Goal: Task Accomplishment & Management: Use online tool/utility

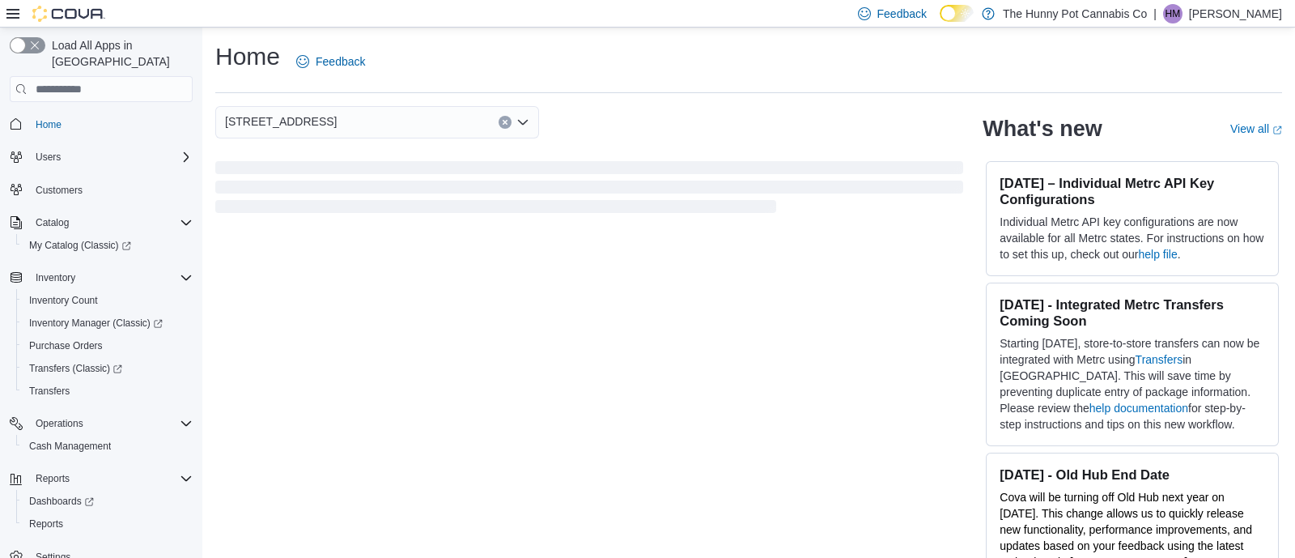
click at [12, 19] on div at bounding box center [55, 14] width 99 height 16
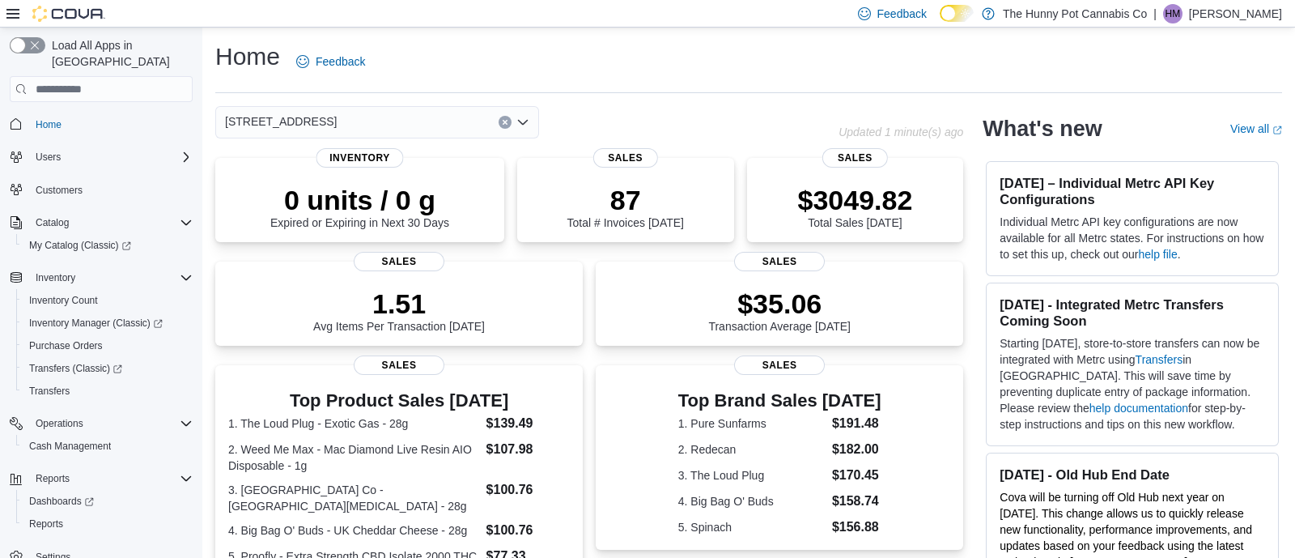
click at [18, 11] on icon at bounding box center [12, 13] width 13 height 13
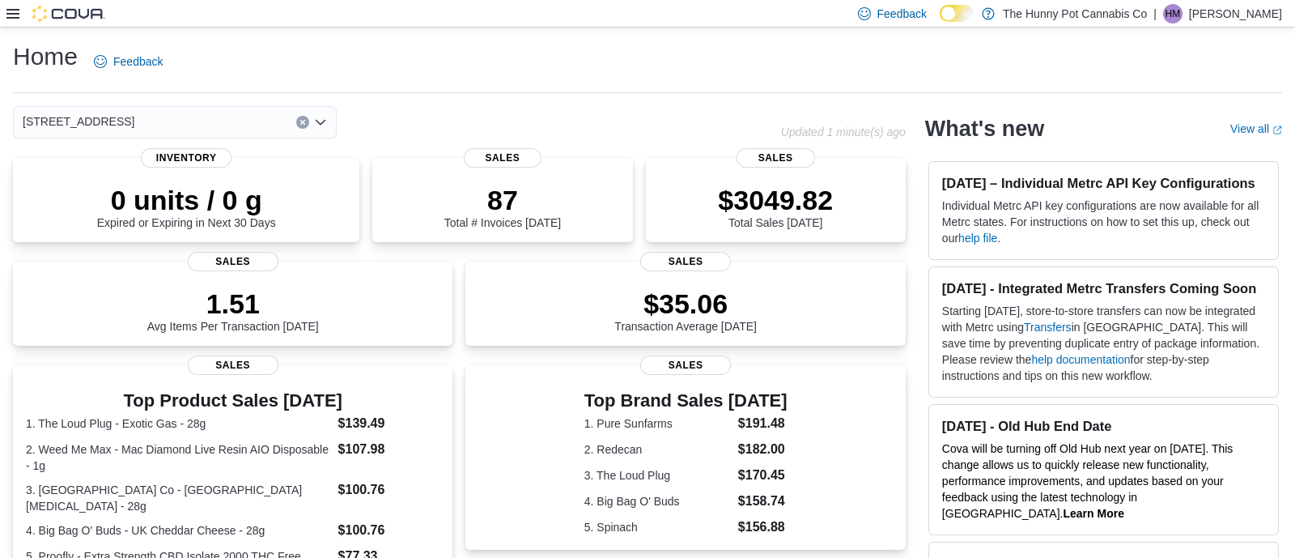
click at [10, 11] on icon at bounding box center [12, 13] width 13 height 13
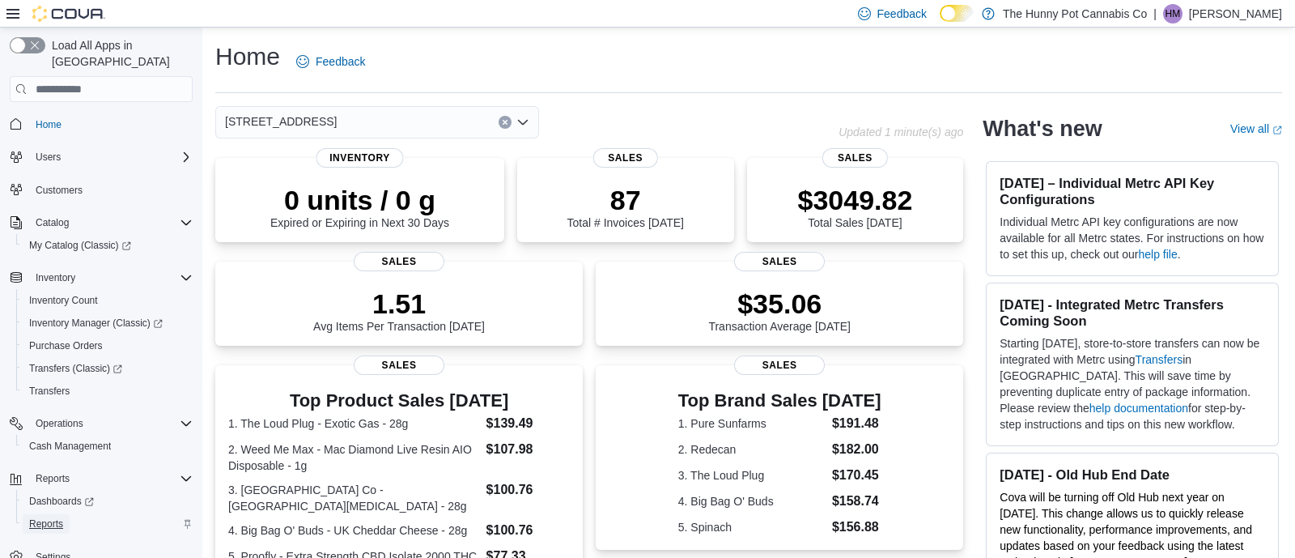
click at [61, 517] on span "Reports" at bounding box center [46, 523] width 34 height 13
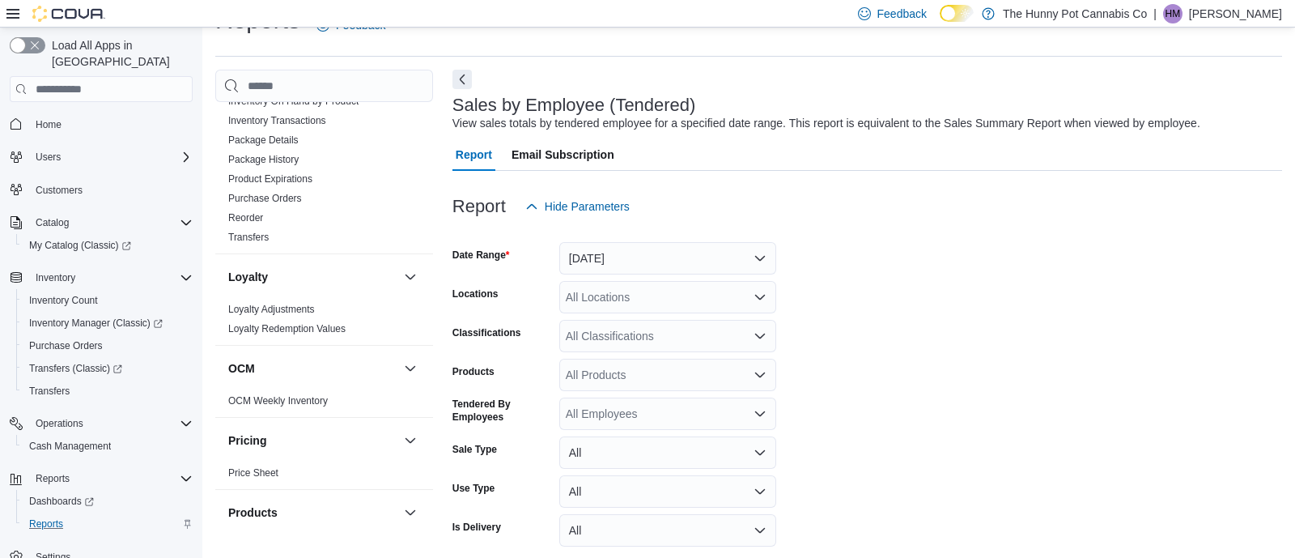
scroll to position [405, 0]
click at [749, 257] on button "[DATE]" at bounding box center [667, 258] width 217 height 32
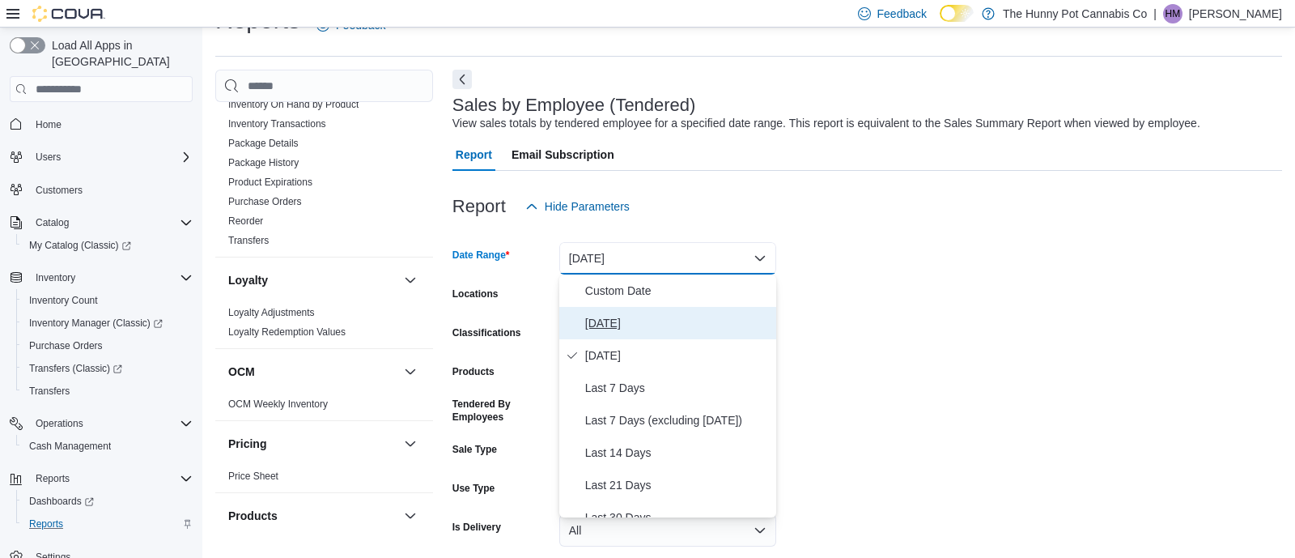
click at [621, 313] on span "[DATE]" at bounding box center [677, 322] width 184 height 19
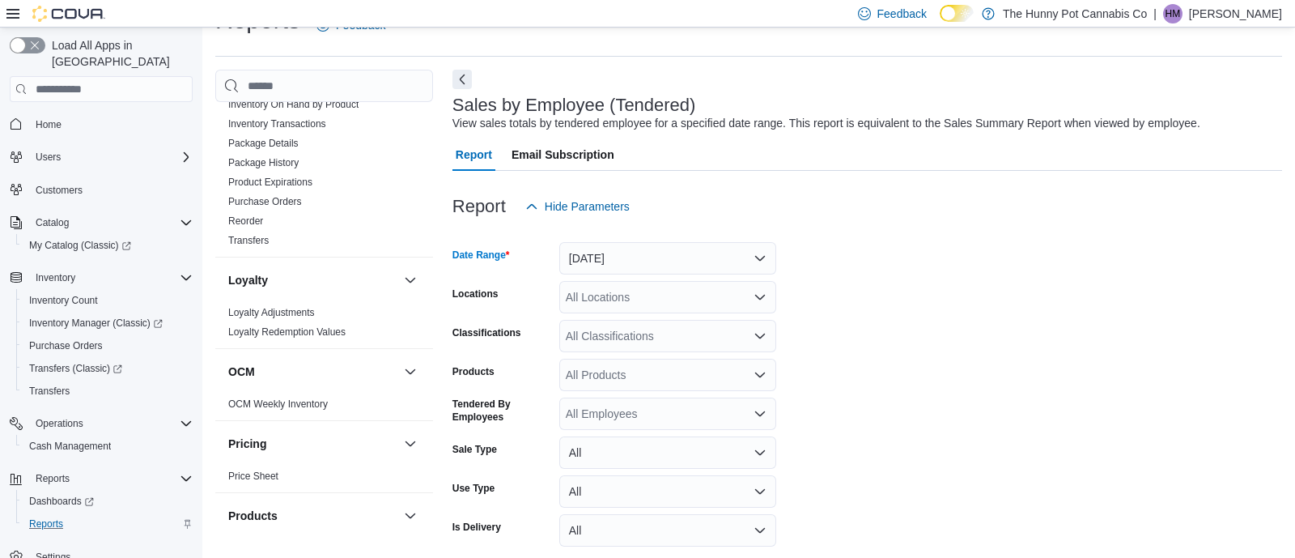
click at [880, 237] on div at bounding box center [866, 232] width 829 height 19
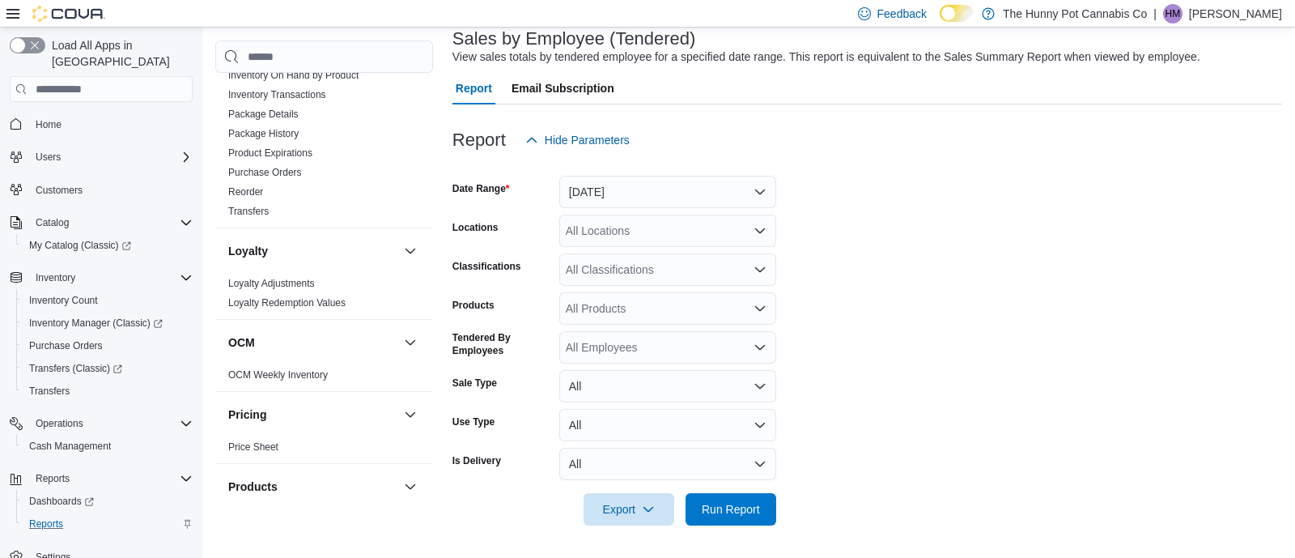
click at [693, 218] on div "All Locations" at bounding box center [667, 230] width 217 height 32
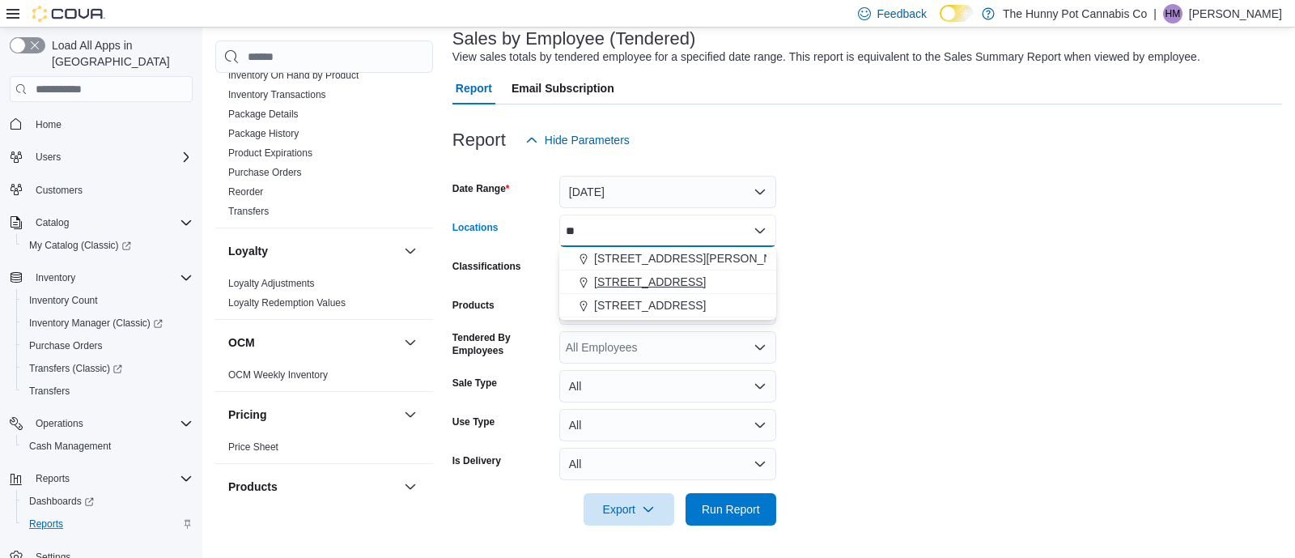
type input "**"
click at [643, 286] on span "[STREET_ADDRESS]" at bounding box center [650, 281] width 112 height 16
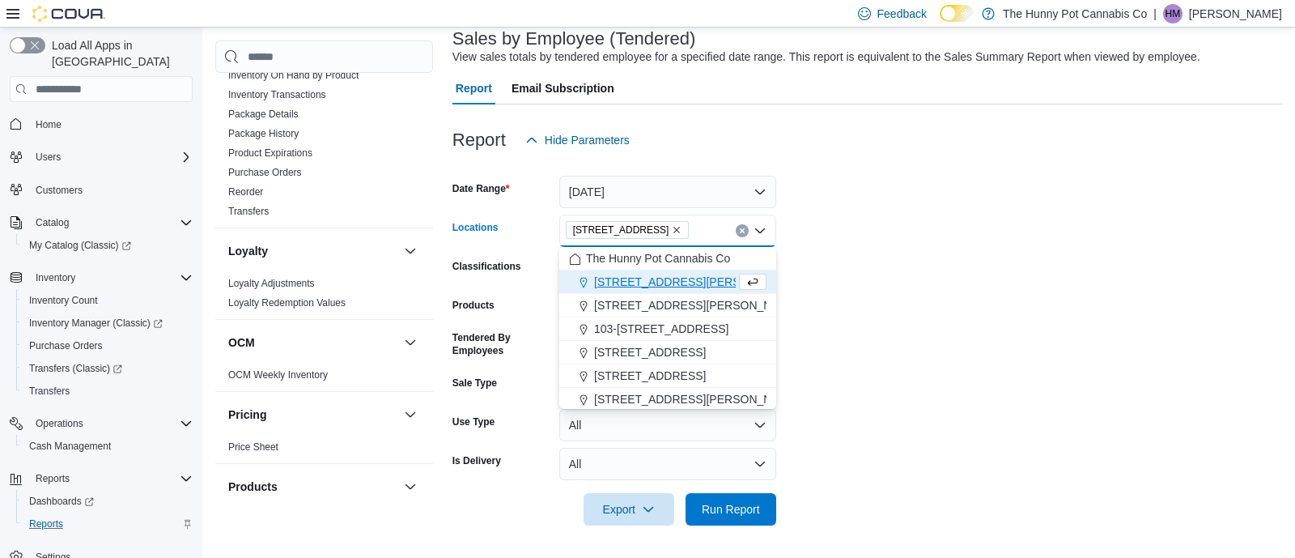
click at [706, 532] on div at bounding box center [866, 534] width 829 height 19
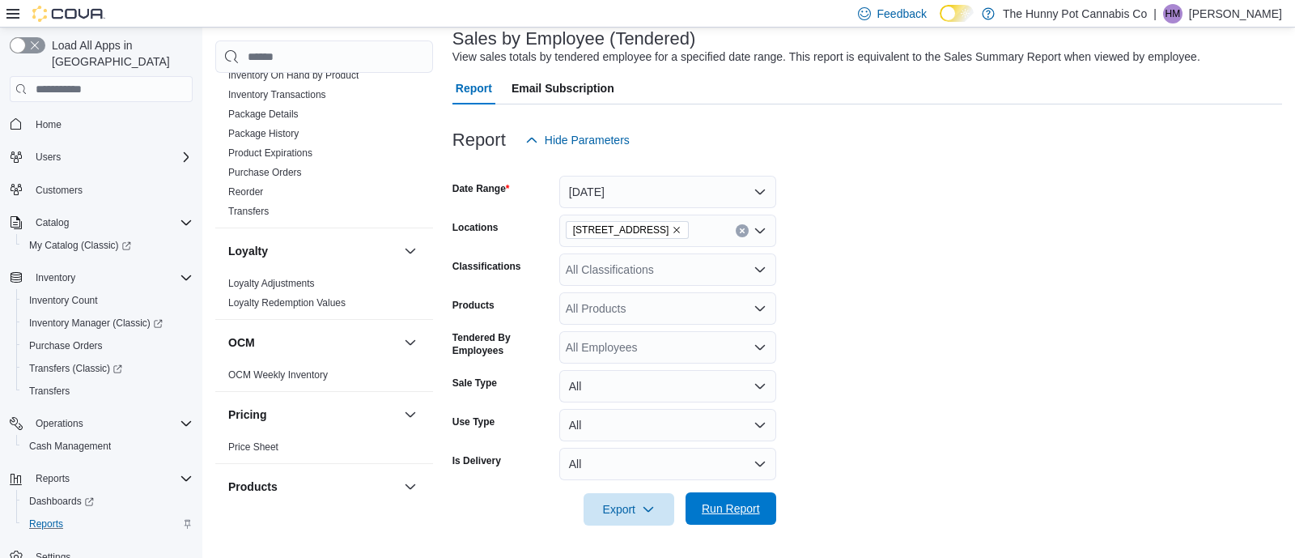
click at [723, 508] on span "Run Report" at bounding box center [731, 508] width 58 height 16
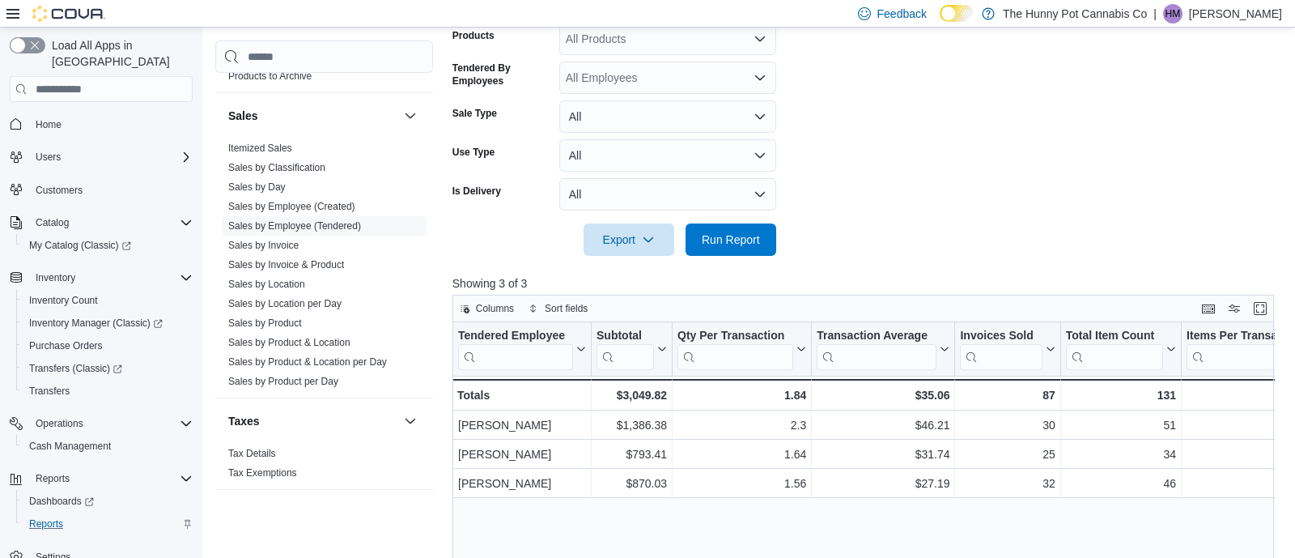
scroll to position [876, 0]
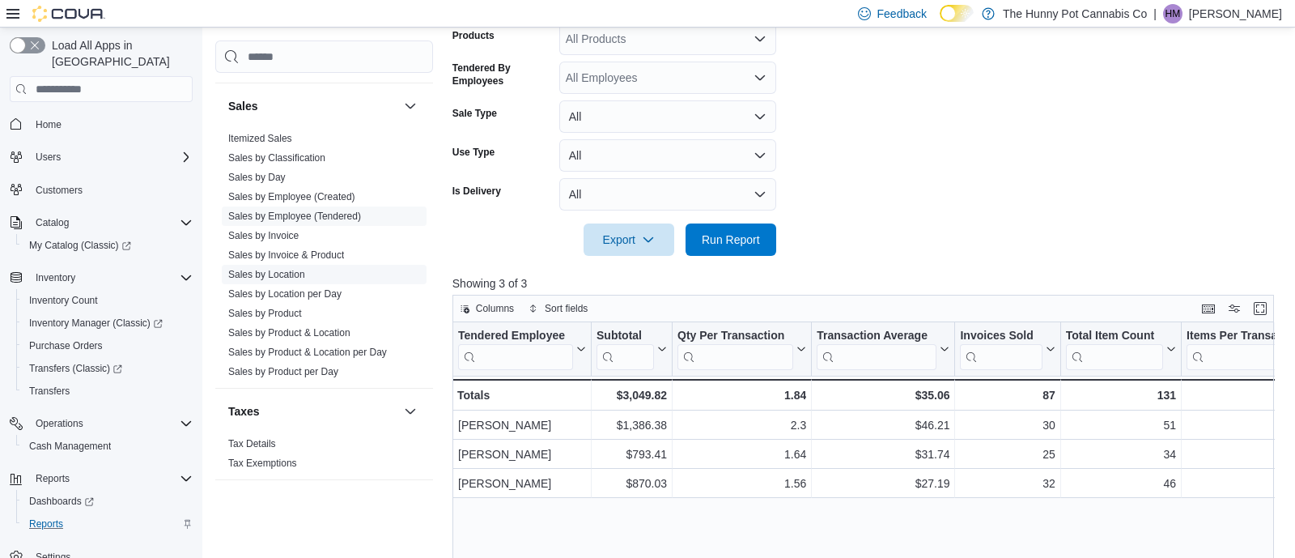
click at [296, 278] on link "Sales by Location" at bounding box center [266, 274] width 77 height 11
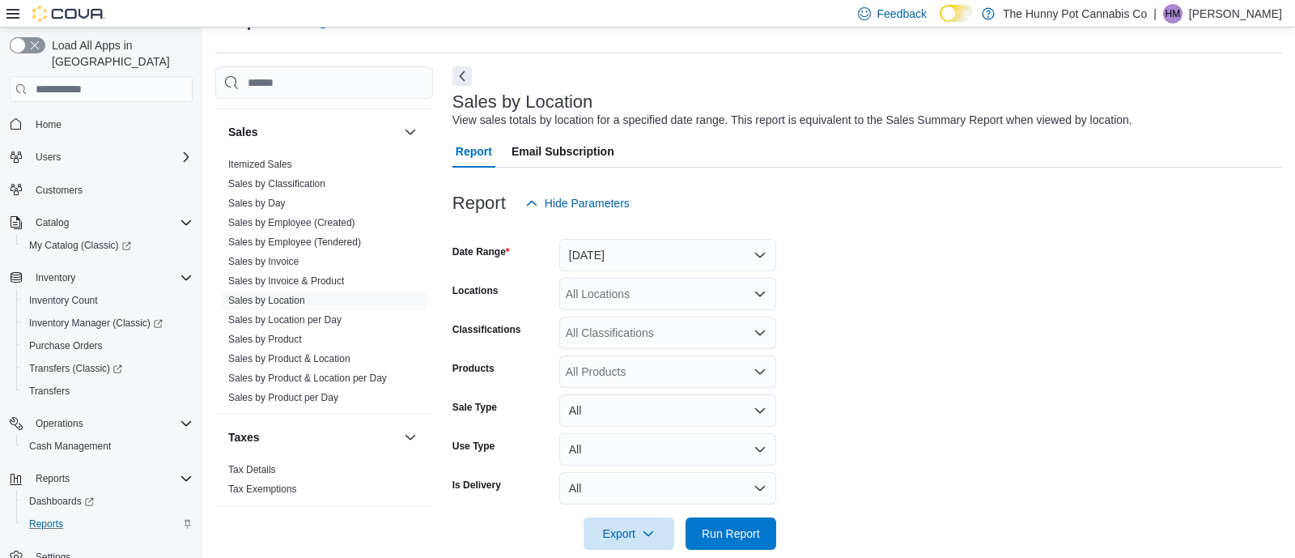
scroll to position [36, 0]
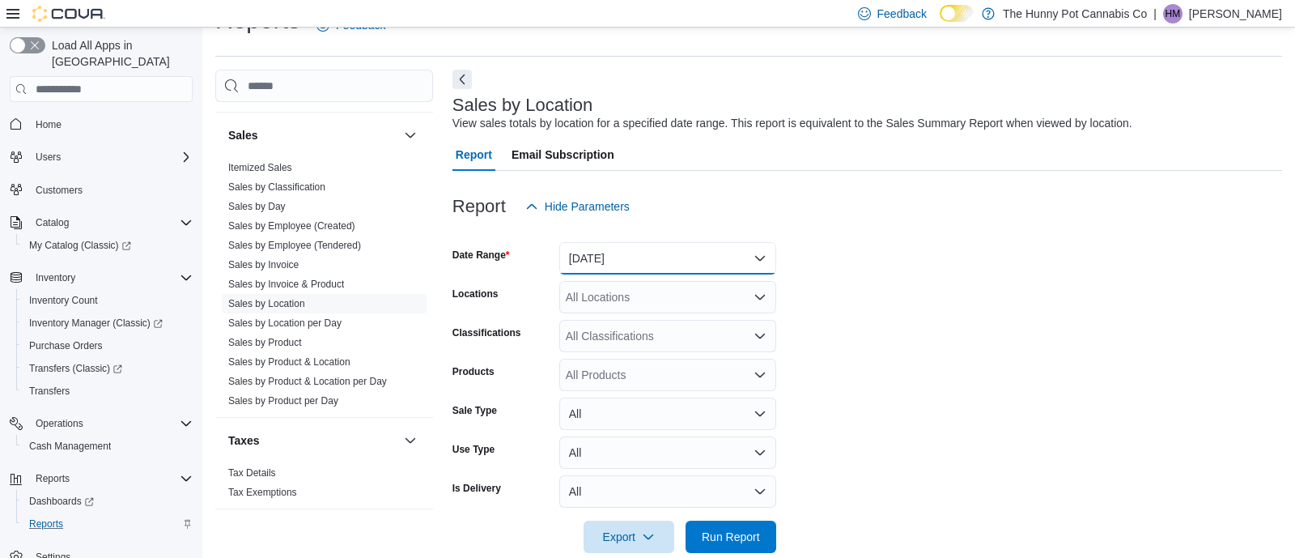
click at [716, 272] on button "[DATE]" at bounding box center [667, 258] width 217 height 32
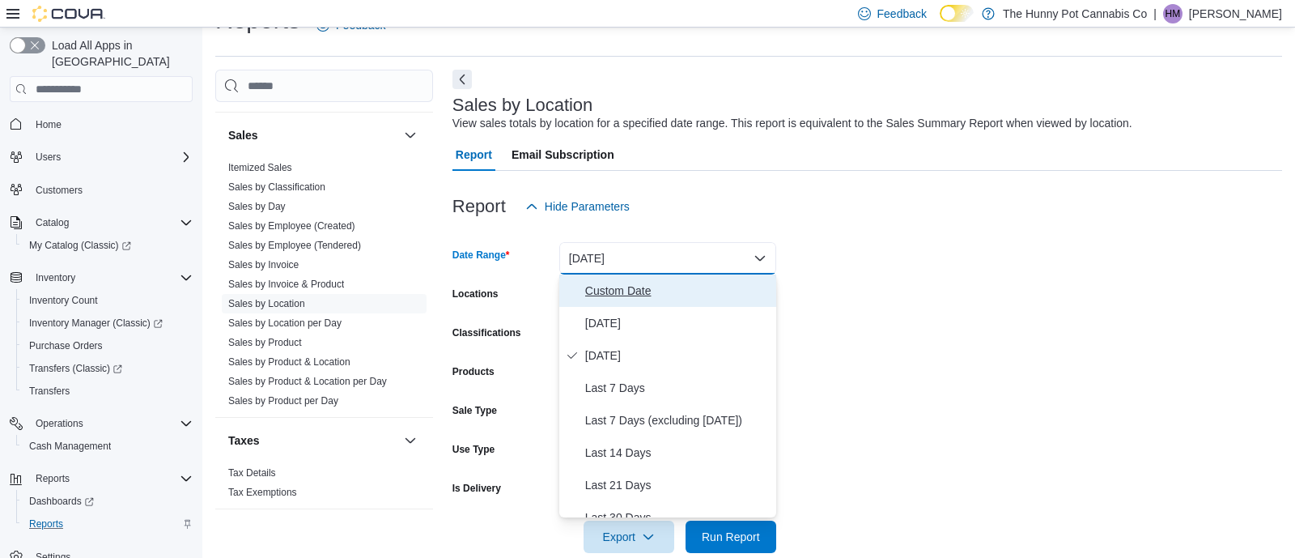
click at [657, 287] on span "Custom Date" at bounding box center [677, 290] width 184 height 19
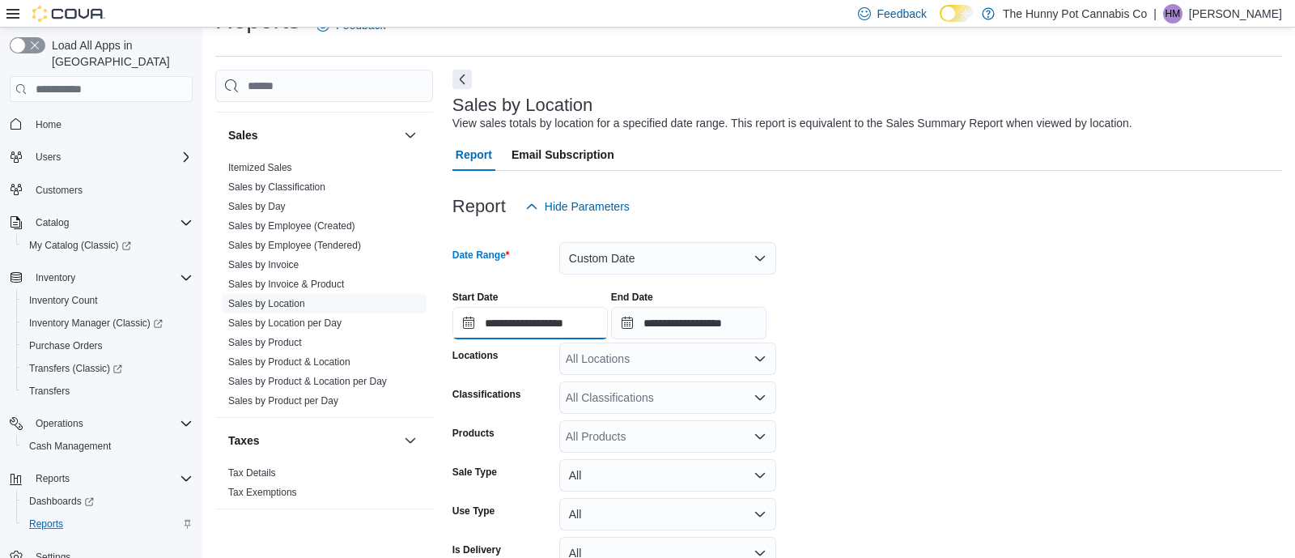
click at [602, 320] on input "**********" at bounding box center [529, 323] width 155 height 32
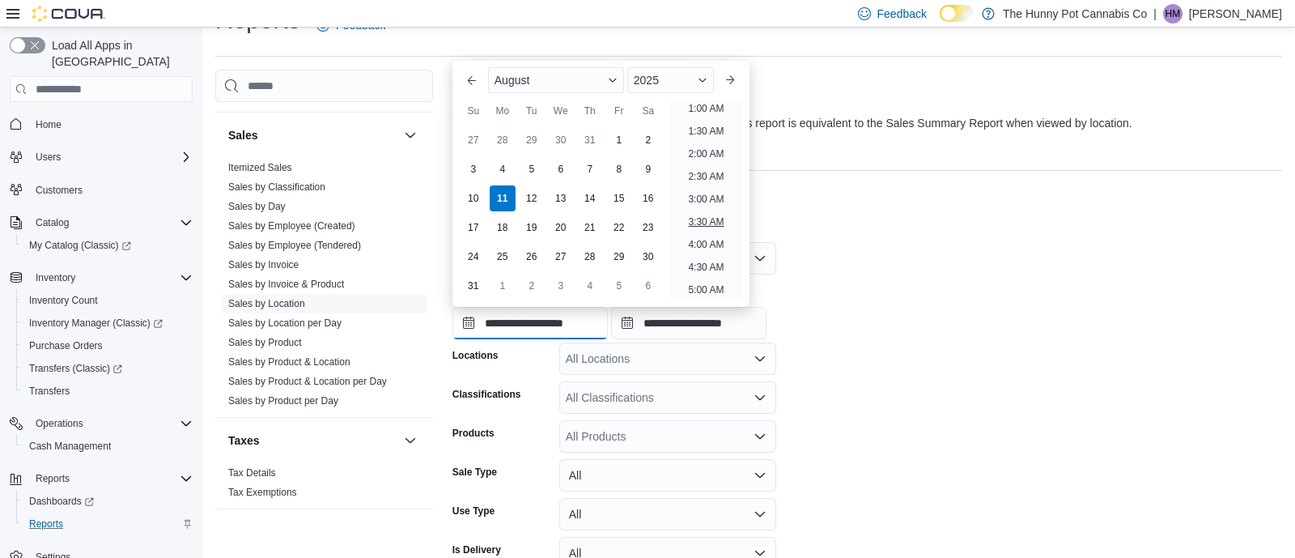
scroll to position [889, 0]
click at [708, 117] on ul "12:00 AM 12:30 AM 1:00 AM 1:30 AM 2:00 AM 2:30 AM 3:00 AM 3:30 AM 4:00 AM 4:30 …" at bounding box center [706, 200] width 74 height 201
click at [708, 122] on li "8:00 PM" at bounding box center [705, 129] width 49 height 19
type input "**********"
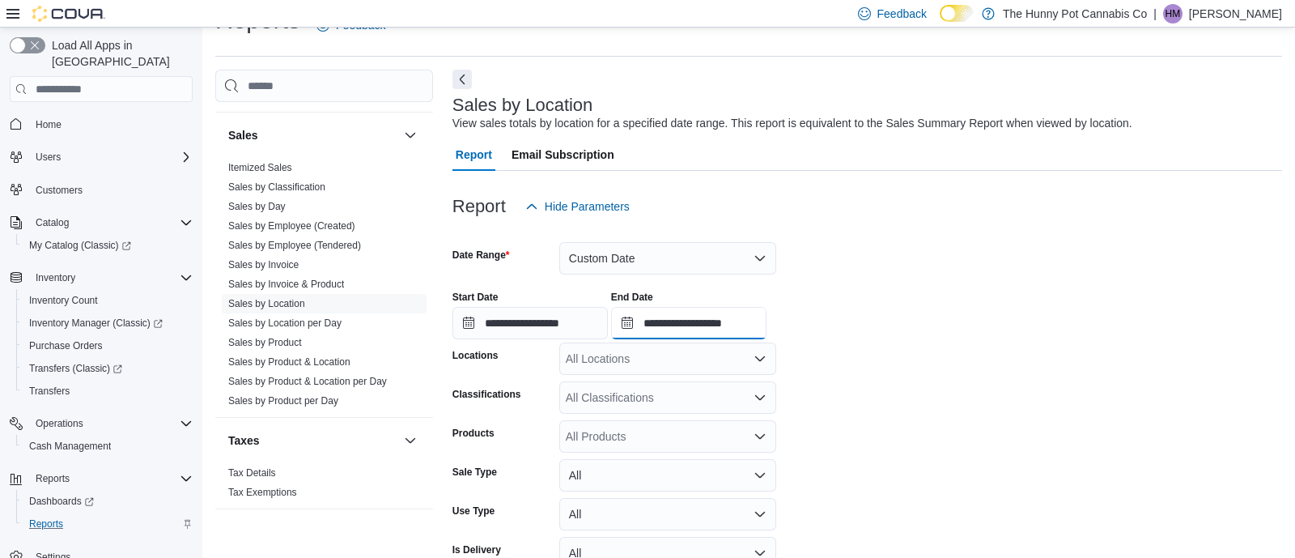
click at [766, 310] on input "**********" at bounding box center [688, 323] width 155 height 32
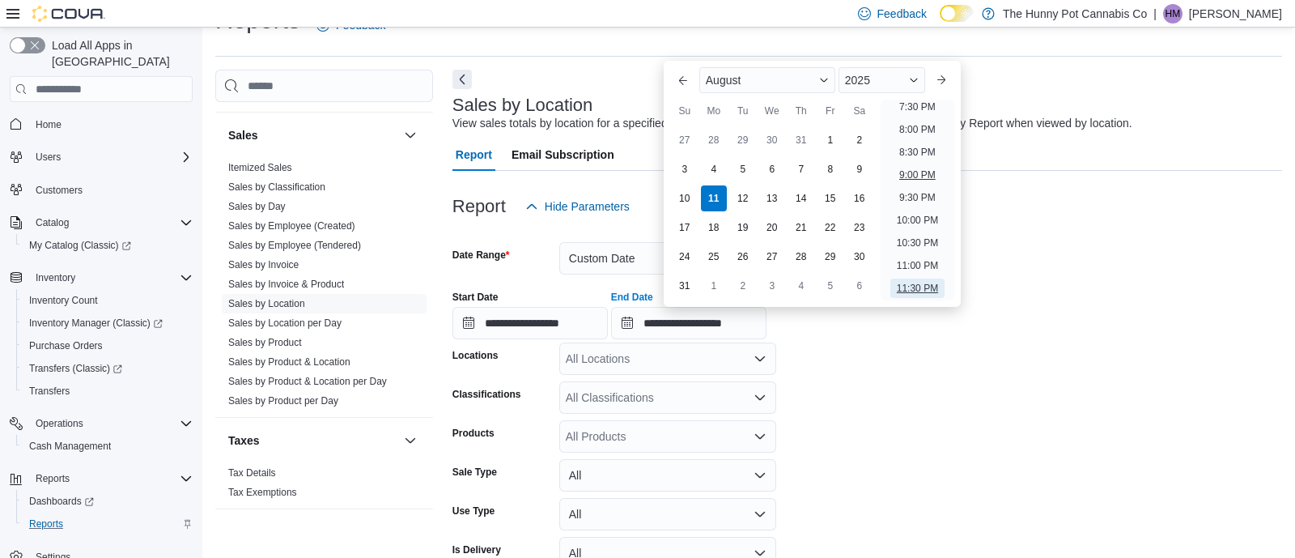
click at [909, 167] on li "9:00 PM" at bounding box center [916, 174] width 49 height 19
type input "**********"
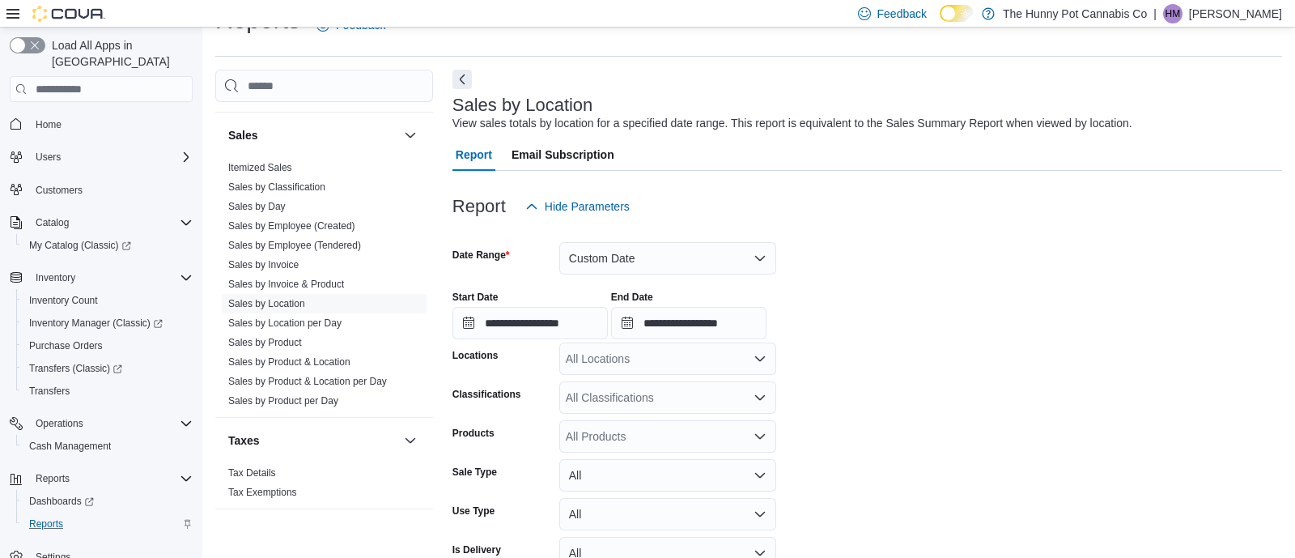
scroll to position [125, 0]
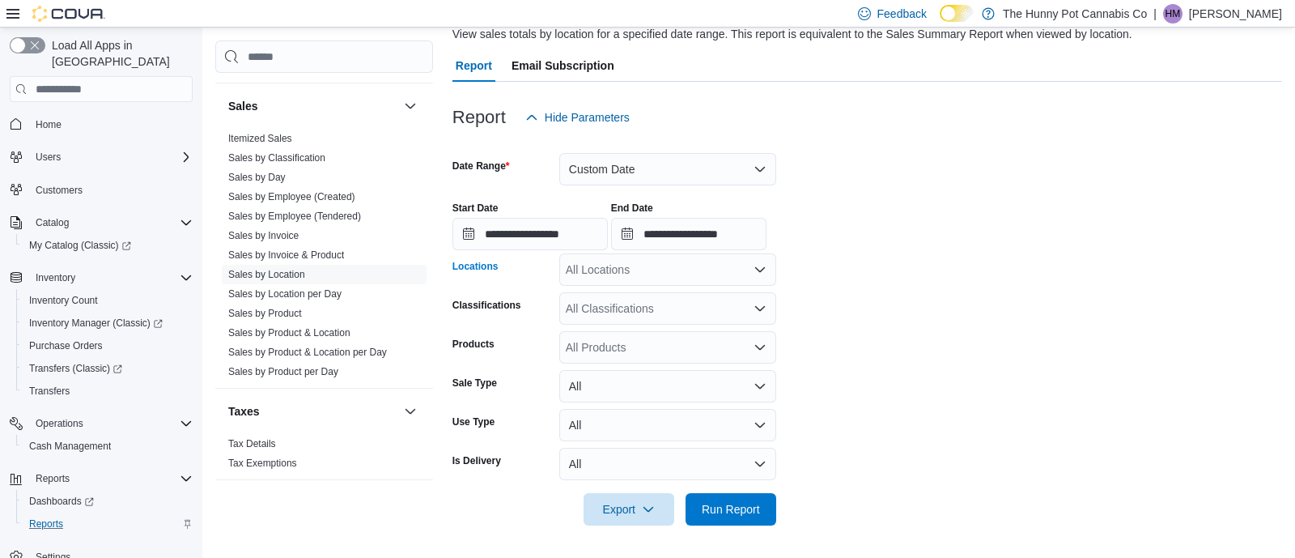
click at [695, 265] on div "All Locations" at bounding box center [667, 269] width 217 height 32
type input "*"
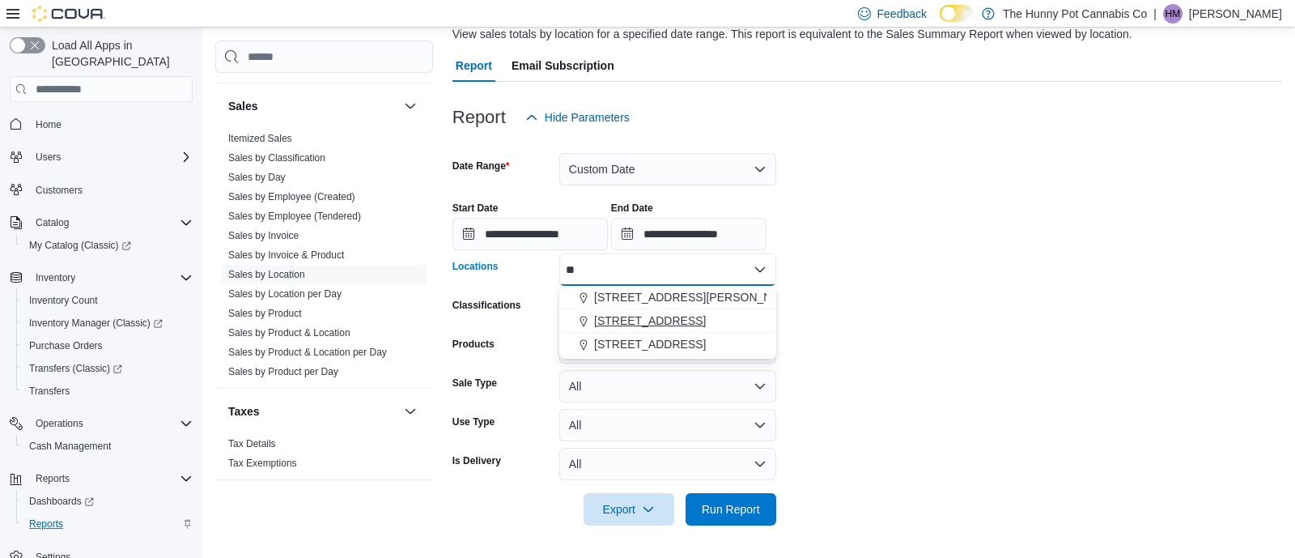
type input "**"
click at [710, 331] on button "[STREET_ADDRESS]" at bounding box center [667, 320] width 217 height 23
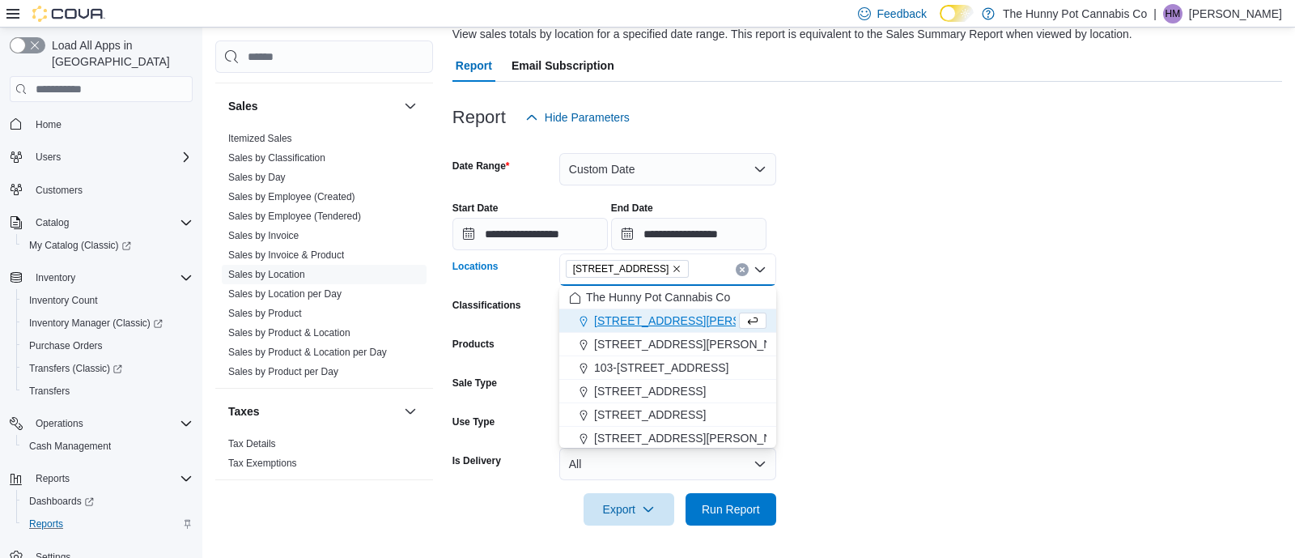
click at [850, 454] on form "**********" at bounding box center [866, 330] width 829 height 392
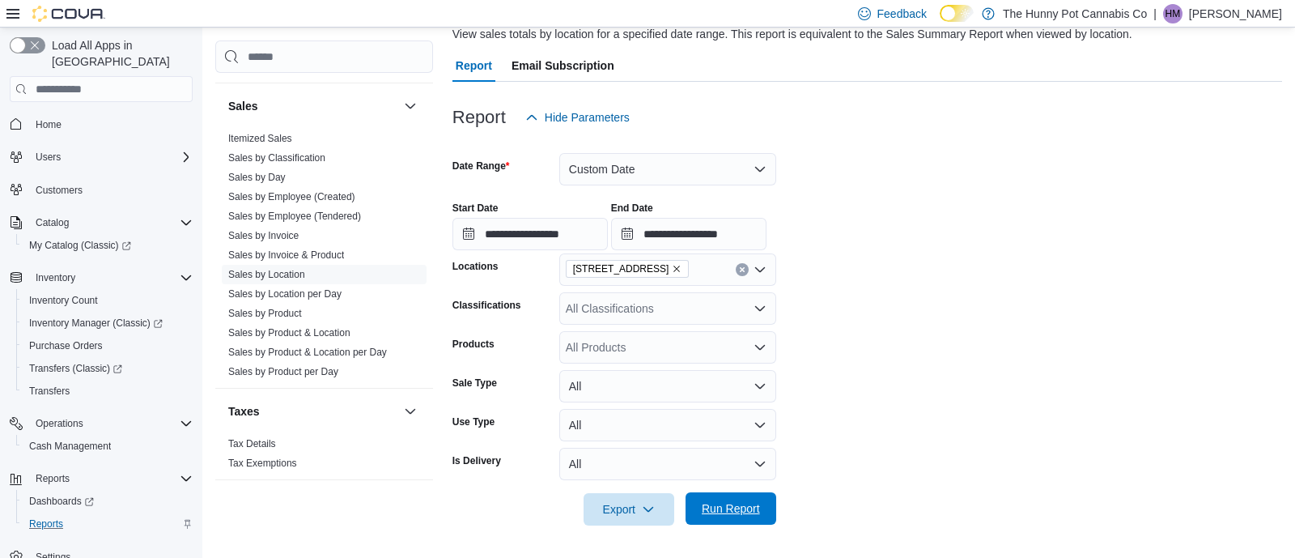
click at [745, 512] on span "Run Report" at bounding box center [731, 508] width 58 height 16
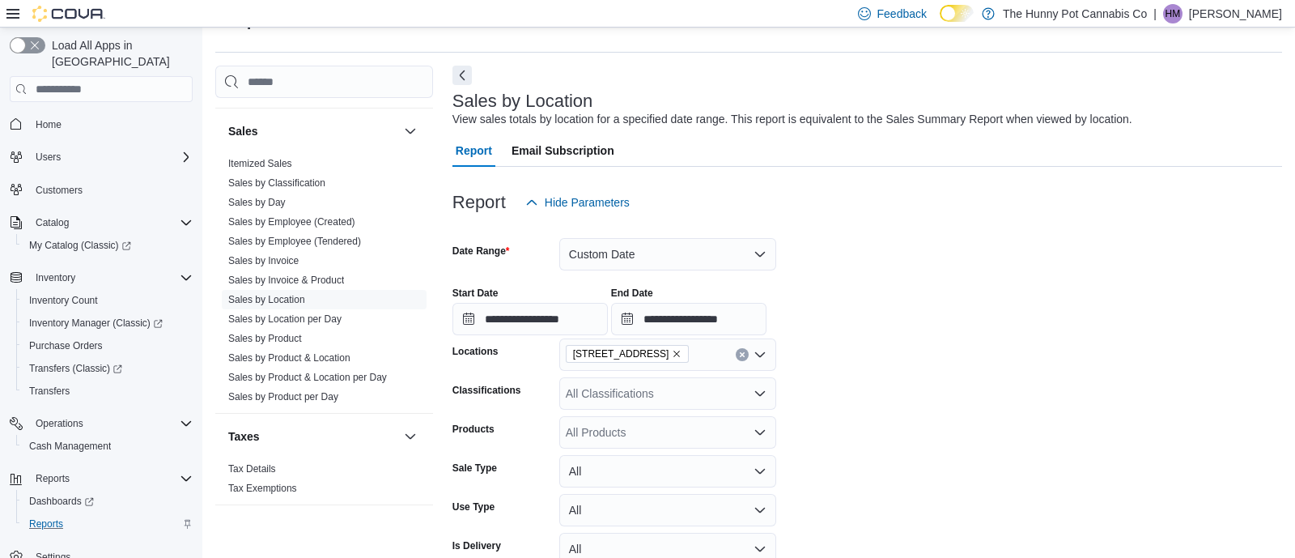
scroll to position [42, 0]
click at [569, 313] on input "**********" at bounding box center [529, 317] width 155 height 32
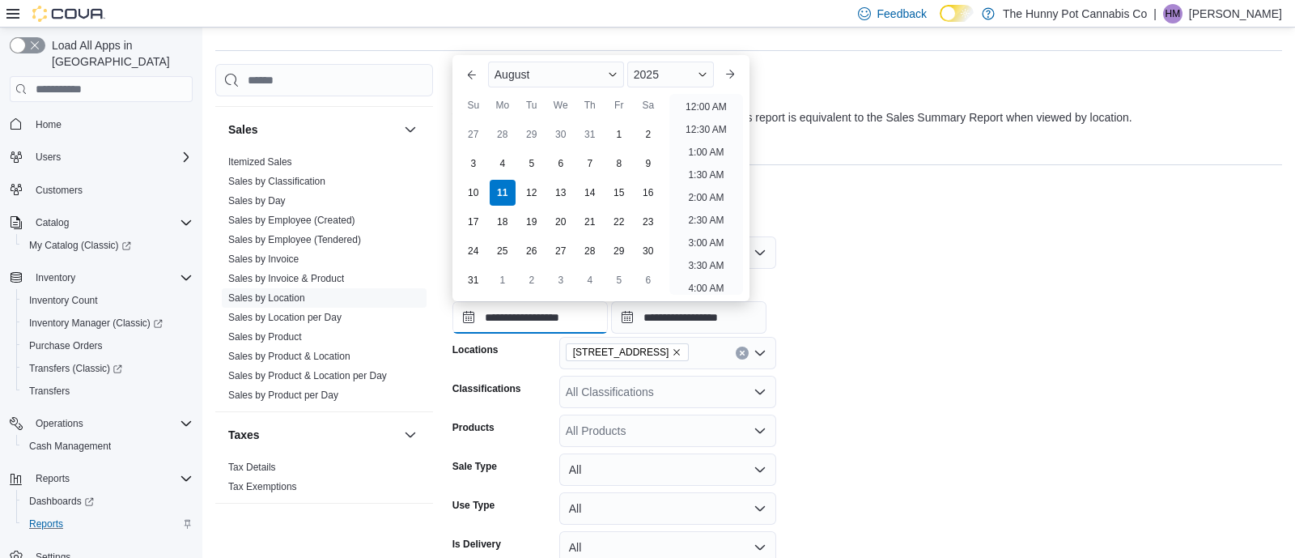
scroll to position [889, 0]
click at [701, 175] on li "9:00 PM" at bounding box center [705, 168] width 49 height 19
type input "**********"
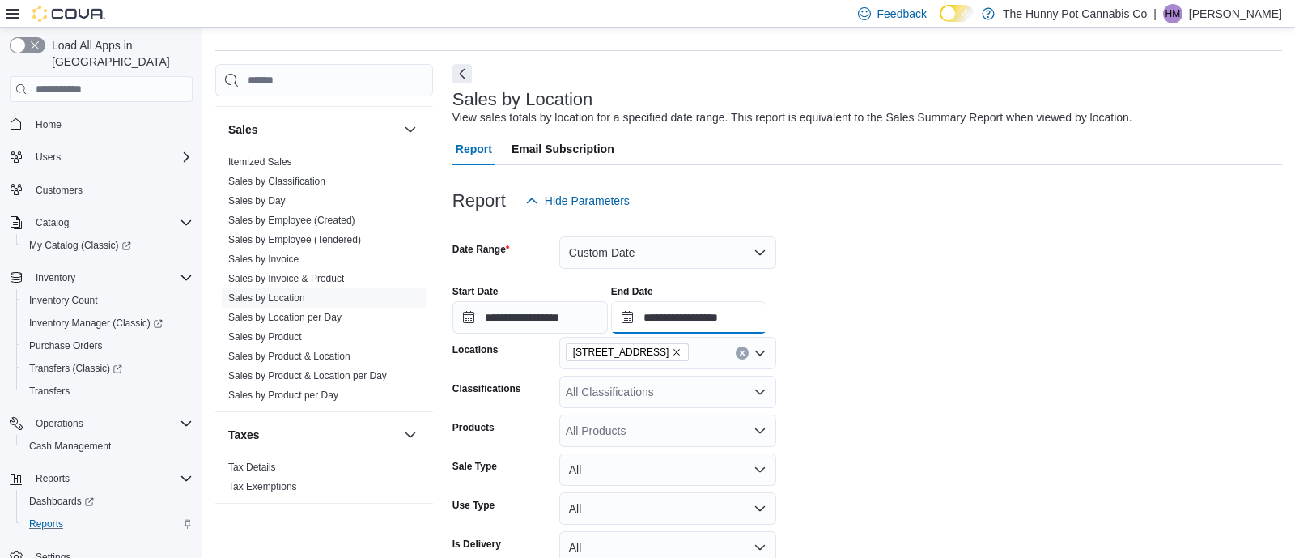
click at [766, 309] on input "**********" at bounding box center [688, 317] width 155 height 32
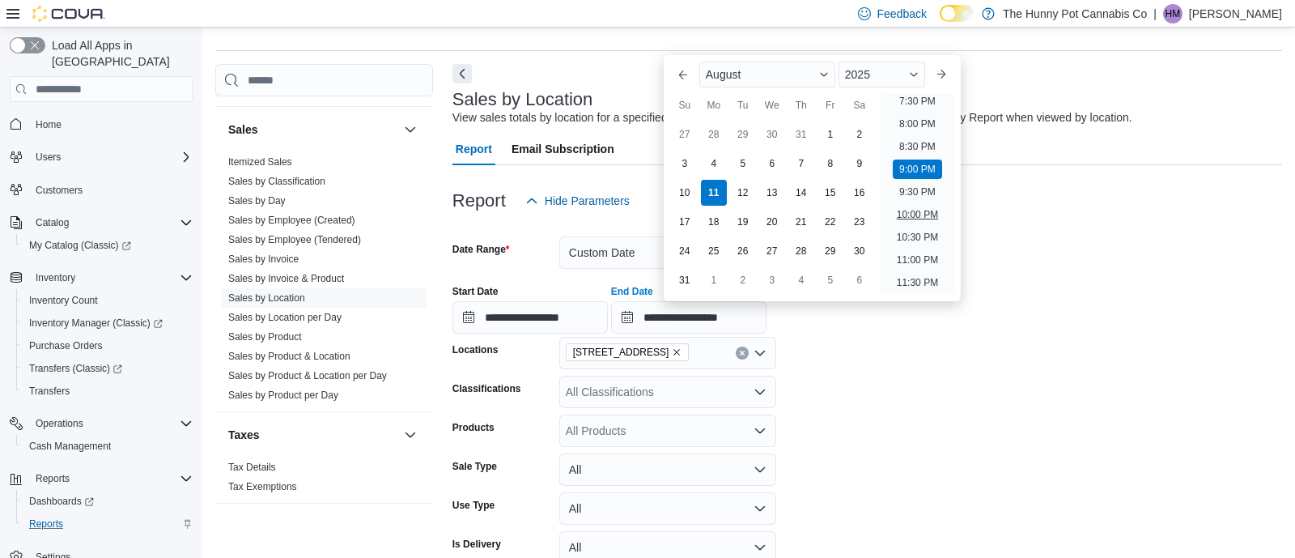
click at [926, 210] on li "10:00 PM" at bounding box center [917, 214] width 54 height 19
type input "**********"
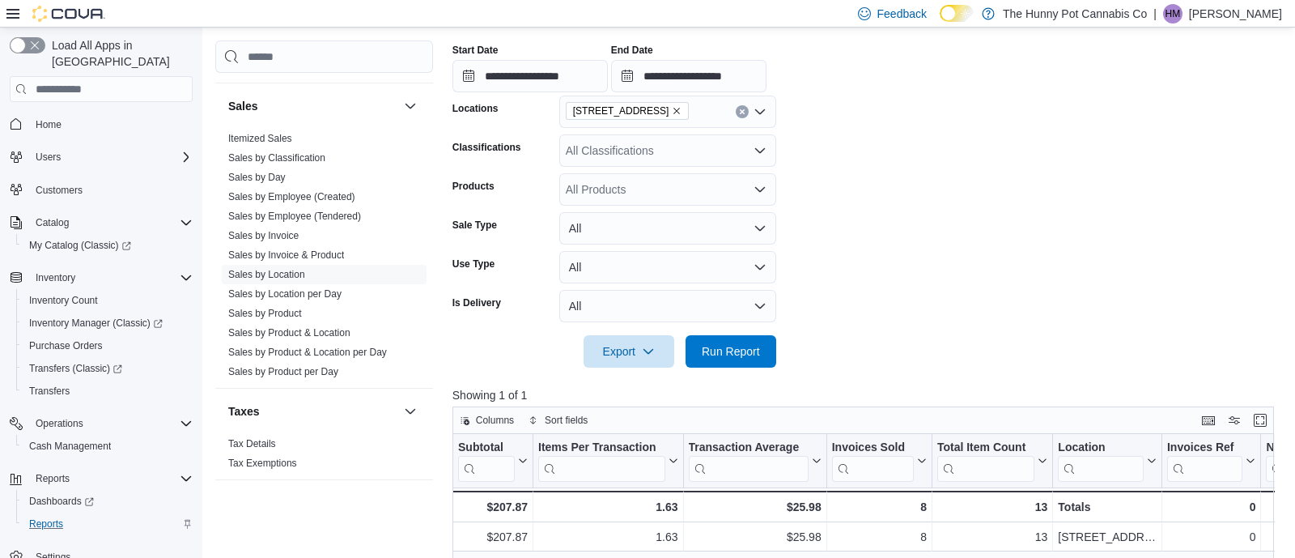
scroll to position [293, 0]
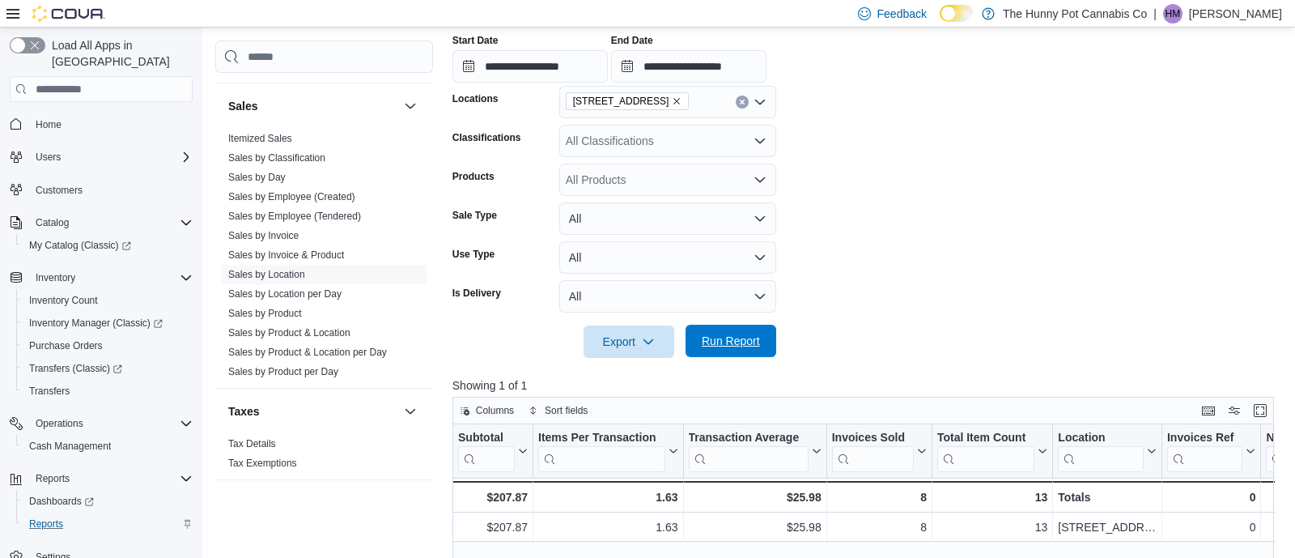
click at [749, 344] on span "Run Report" at bounding box center [731, 341] width 58 height 16
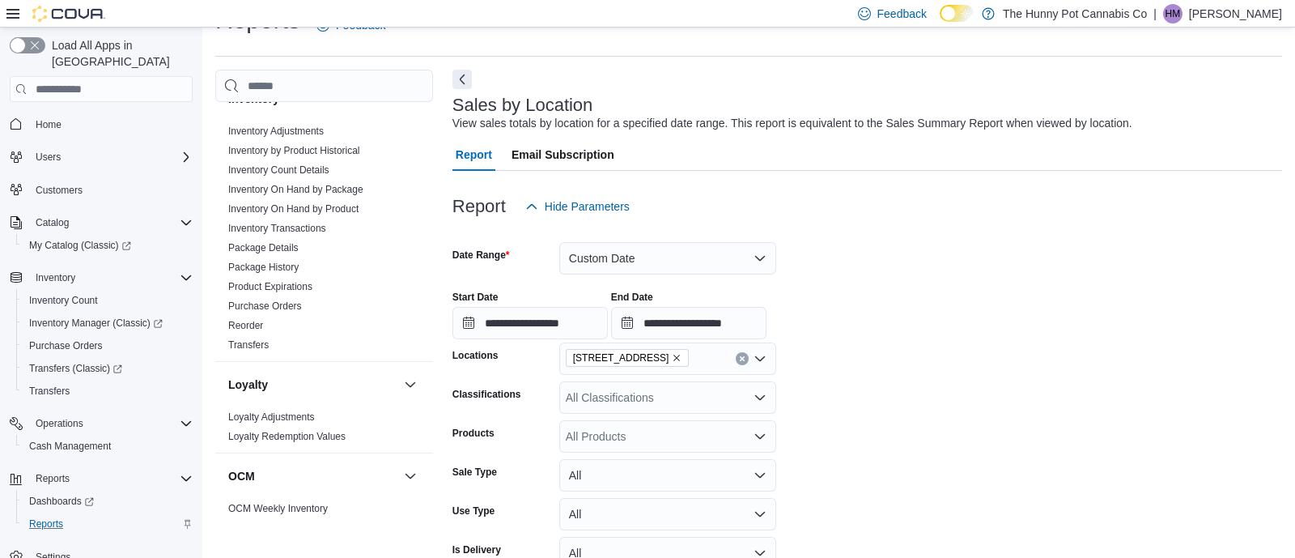
scroll to position [299, 0]
click at [345, 204] on link "Inventory On Hand by Product" at bounding box center [293, 209] width 130 height 11
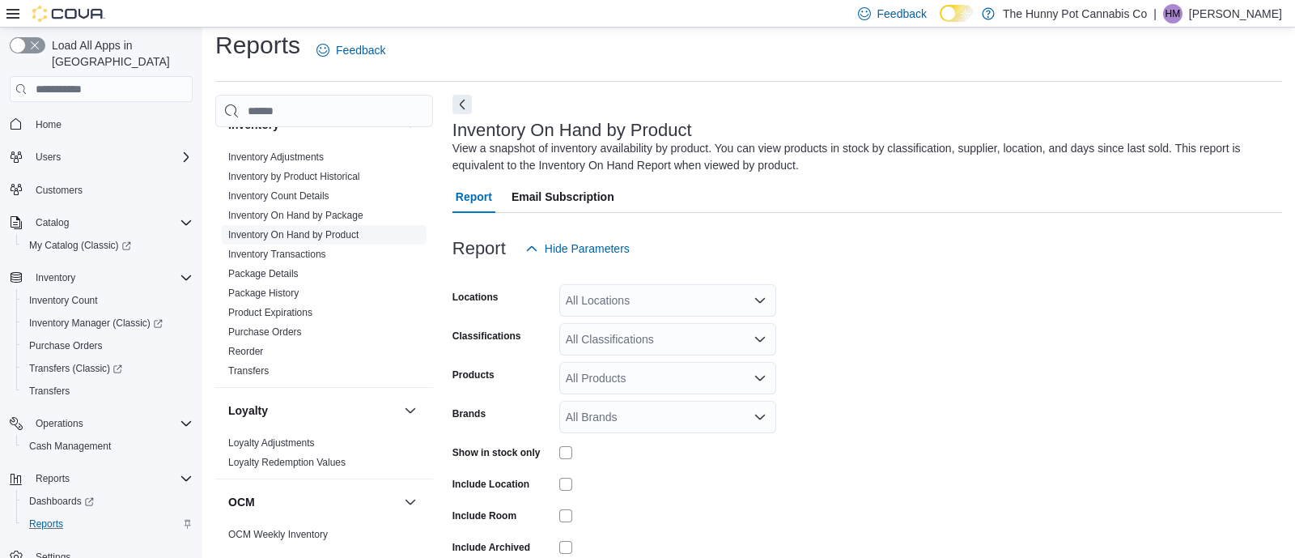
scroll to position [53, 0]
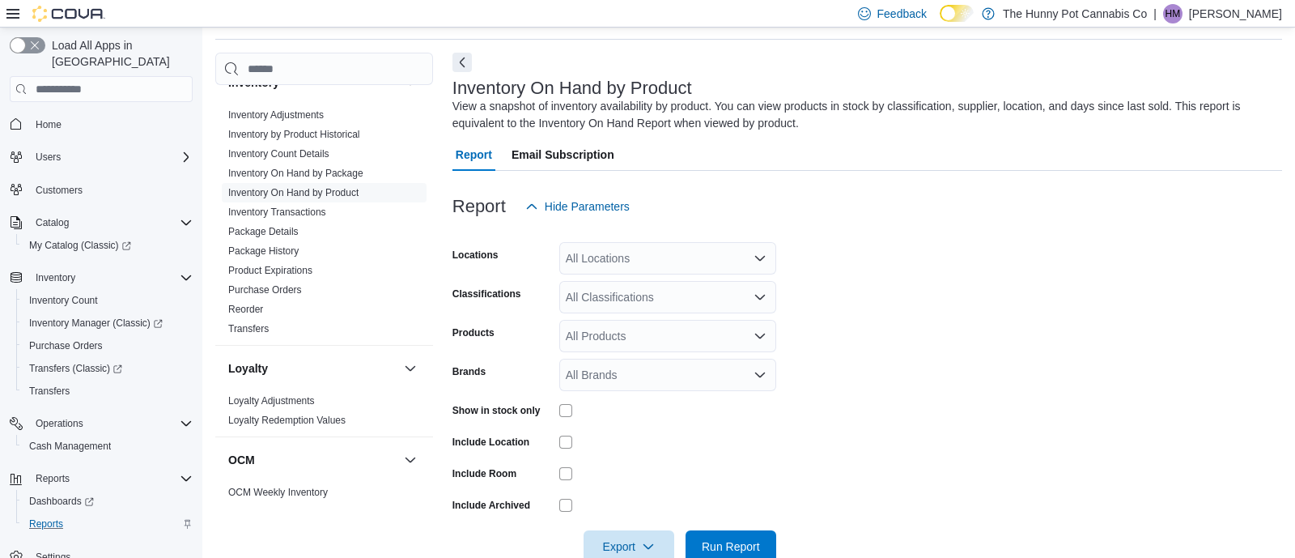
click at [682, 242] on div "All Locations" at bounding box center [667, 258] width 217 height 32
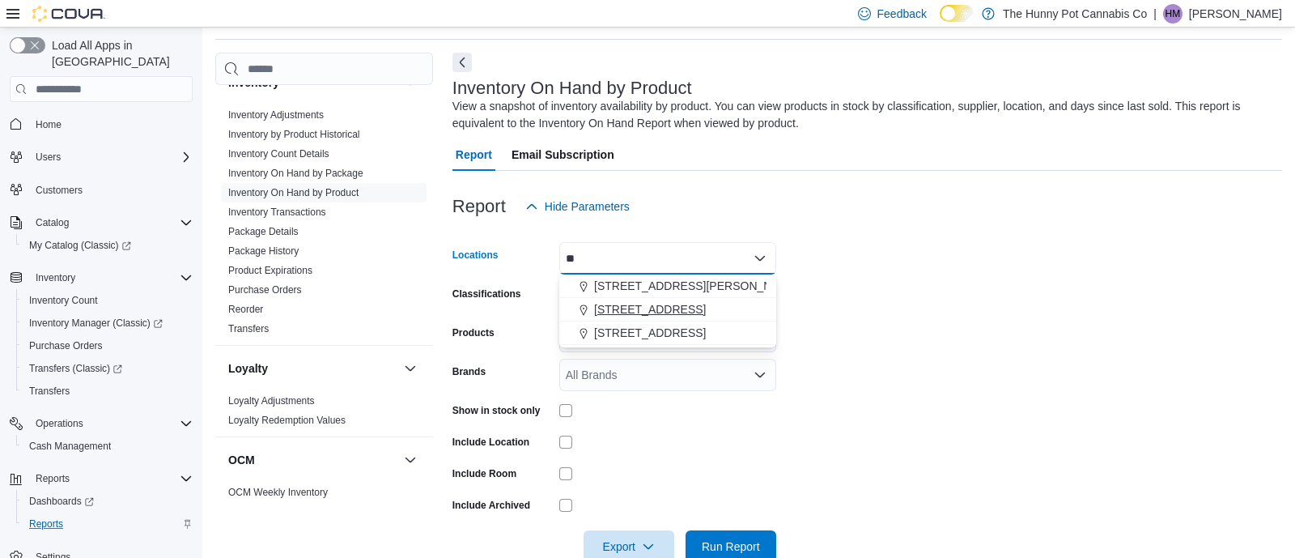
type input "**"
click at [616, 313] on span "[STREET_ADDRESS]" at bounding box center [650, 309] width 112 height 16
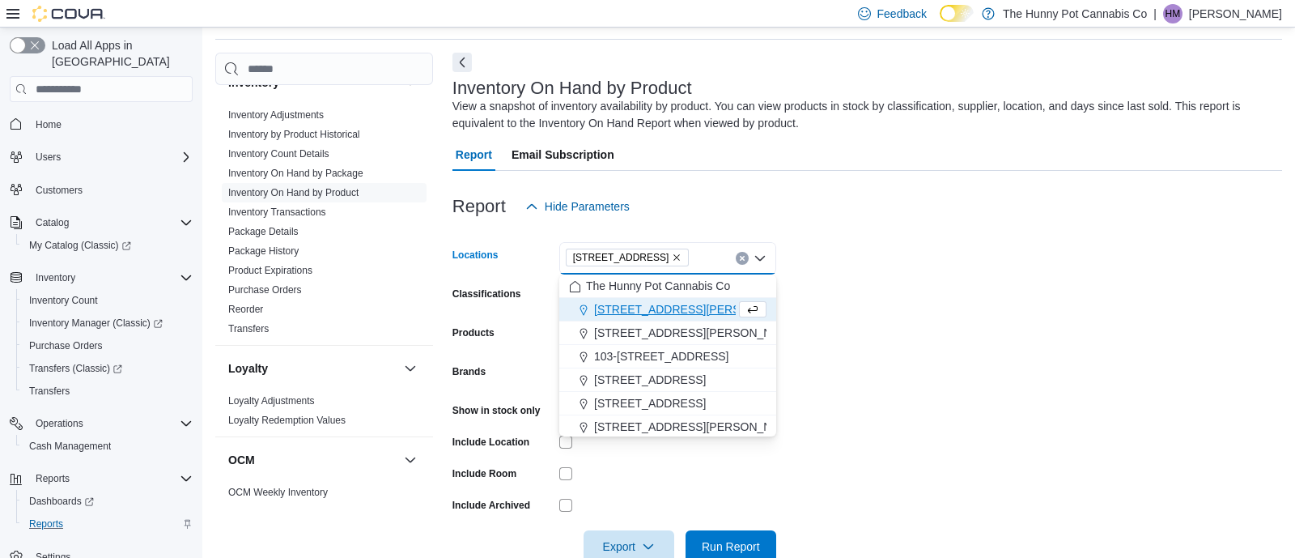
click at [876, 303] on form "Locations 2103 Yonge St Combo box. Selected. 2103 Yonge St. Press Backspace to …" at bounding box center [866, 393] width 829 height 340
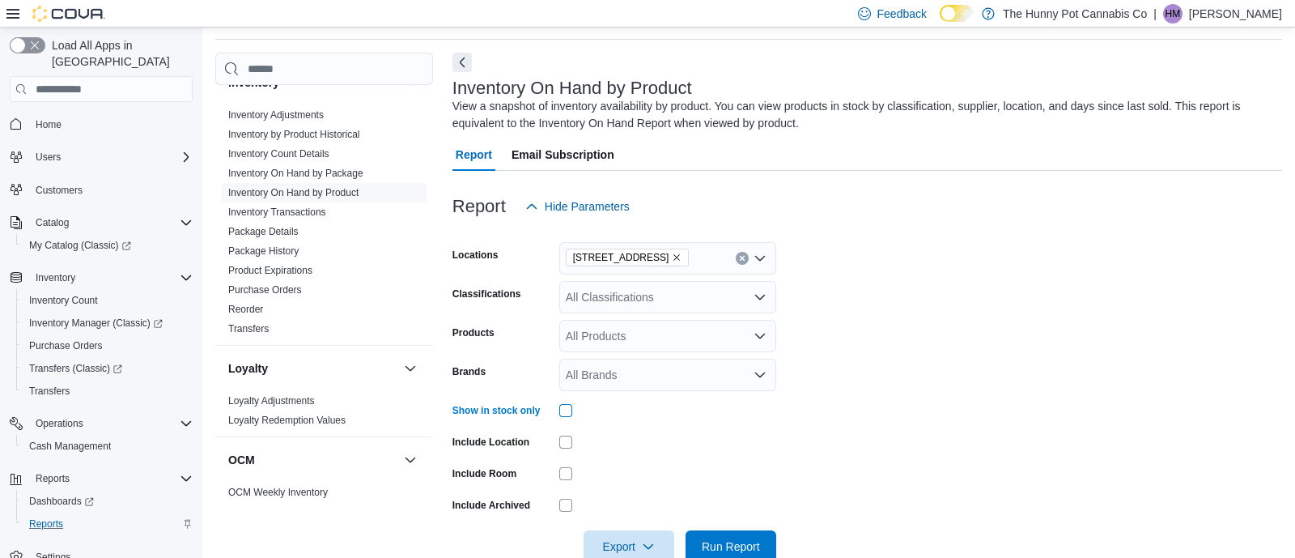
scroll to position [91, 0]
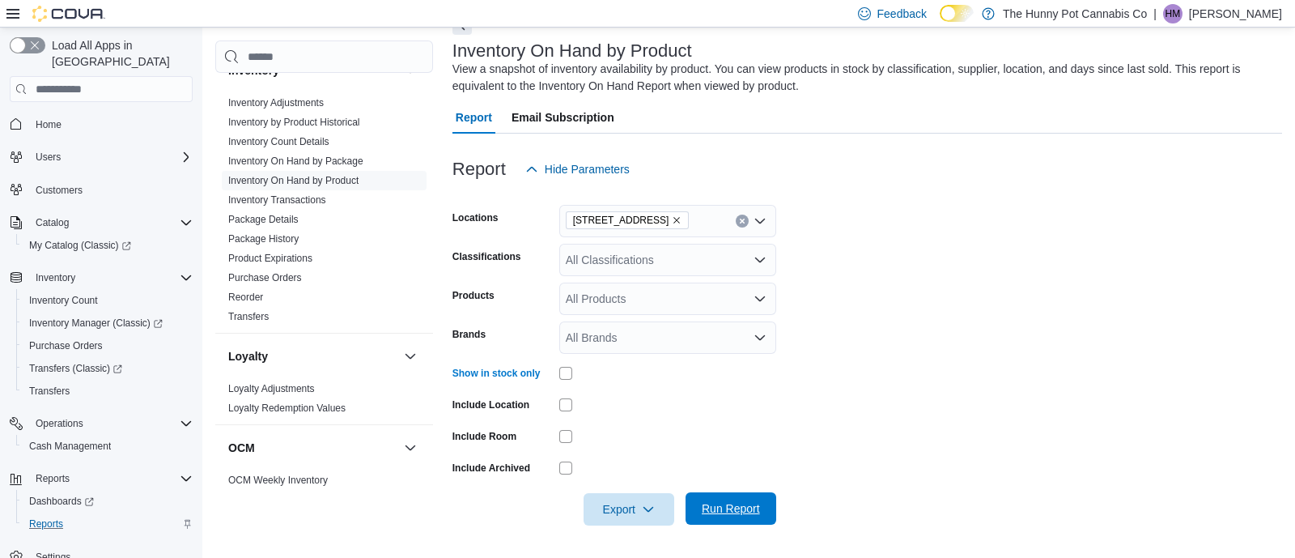
click at [740, 511] on span "Run Report" at bounding box center [731, 508] width 58 height 16
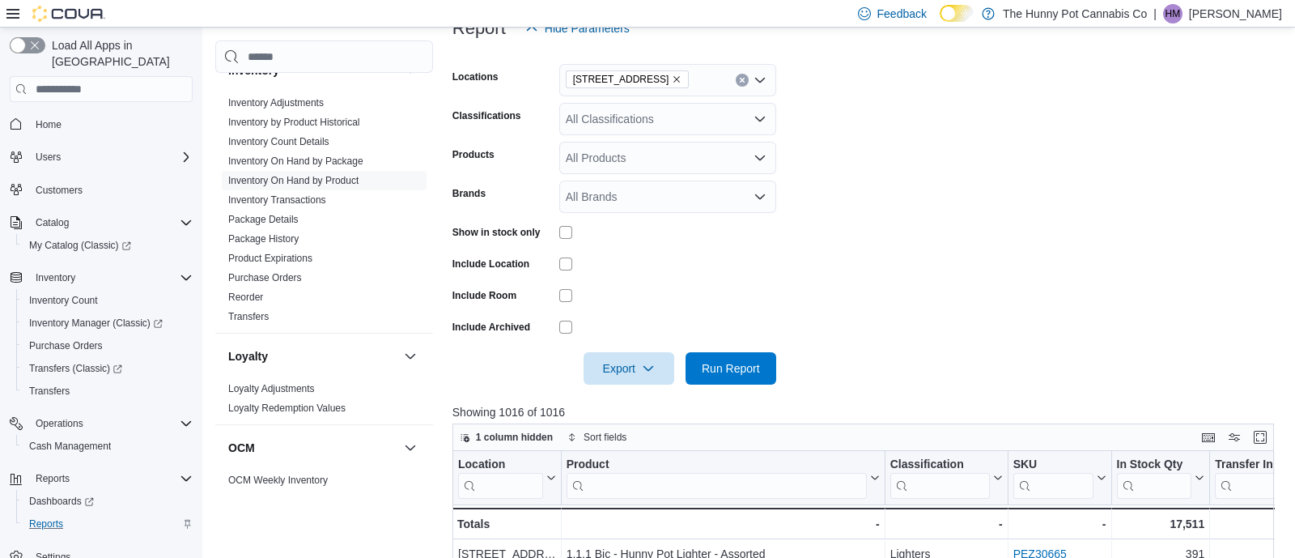
scroll to position [246, 0]
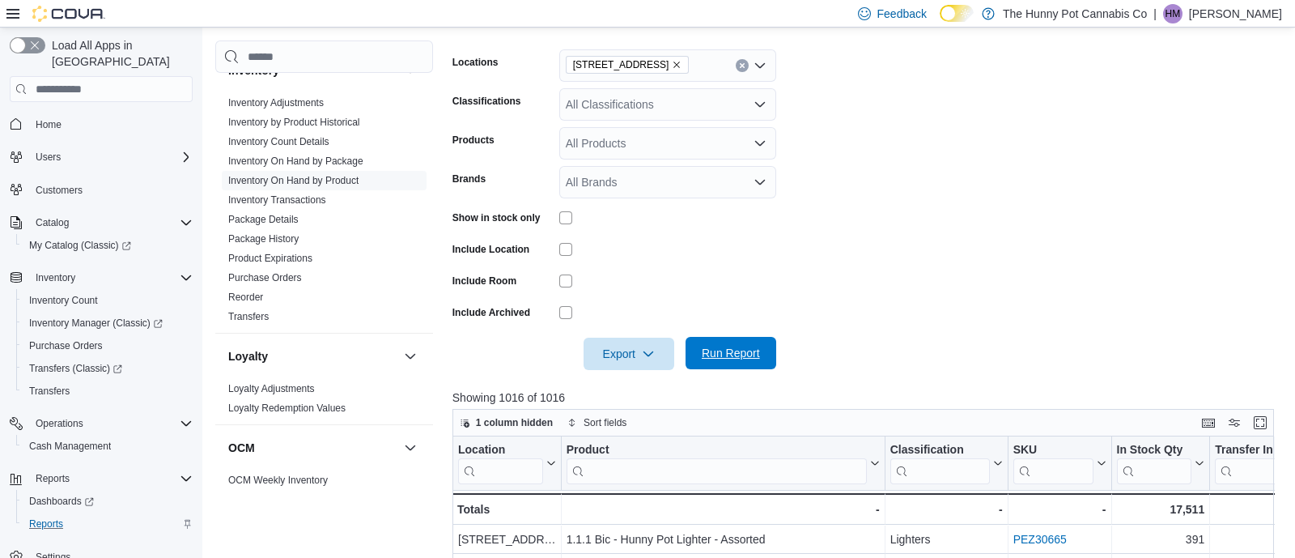
click at [744, 349] on span "Run Report" at bounding box center [731, 353] width 58 height 16
click at [630, 340] on span "Export" at bounding box center [628, 353] width 71 height 32
click at [622, 387] on span "Export to Excel" at bounding box center [631, 385] width 73 height 13
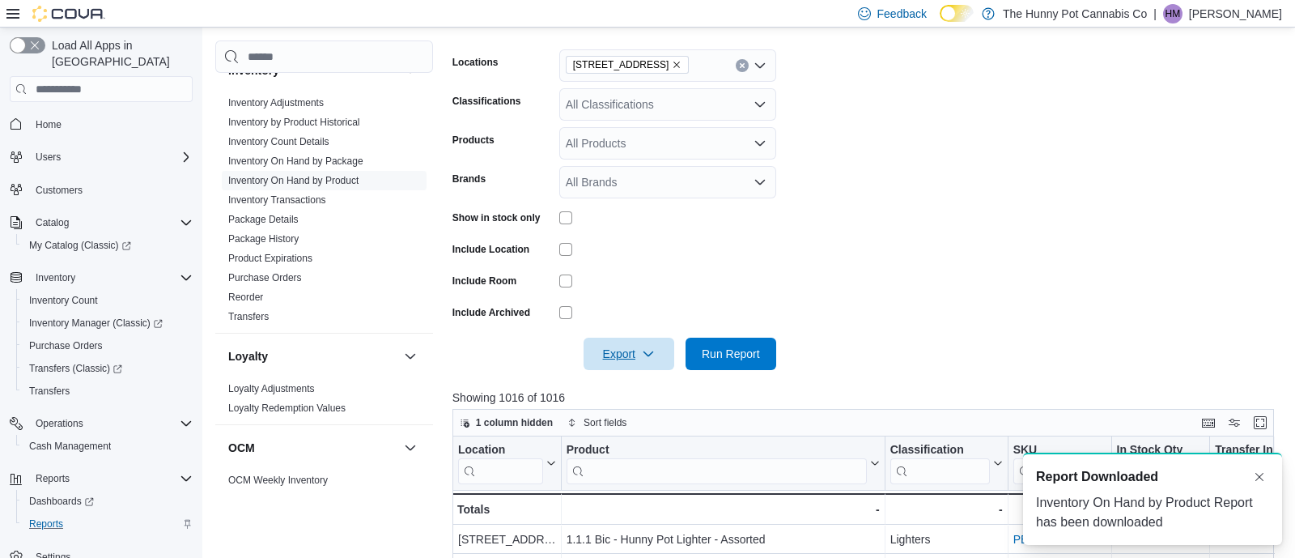
scroll to position [0, 0]
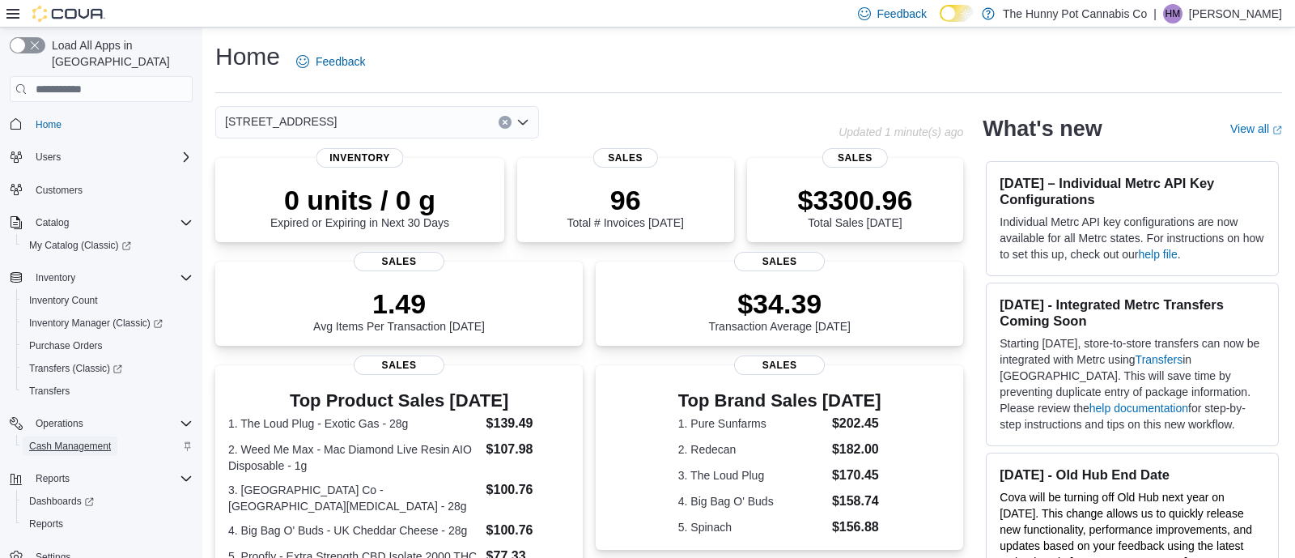
click at [73, 439] on span "Cash Management" at bounding box center [70, 445] width 82 height 13
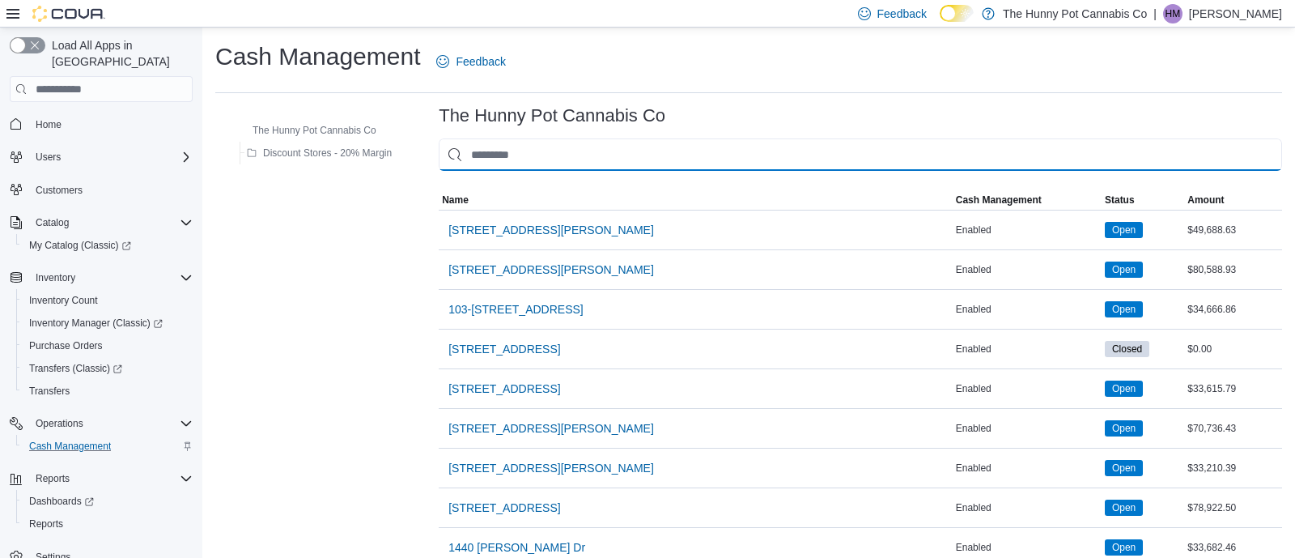
click at [512, 166] on input "This is a search bar. As you type, the results lower in the page will automatic…" at bounding box center [860, 154] width 843 height 32
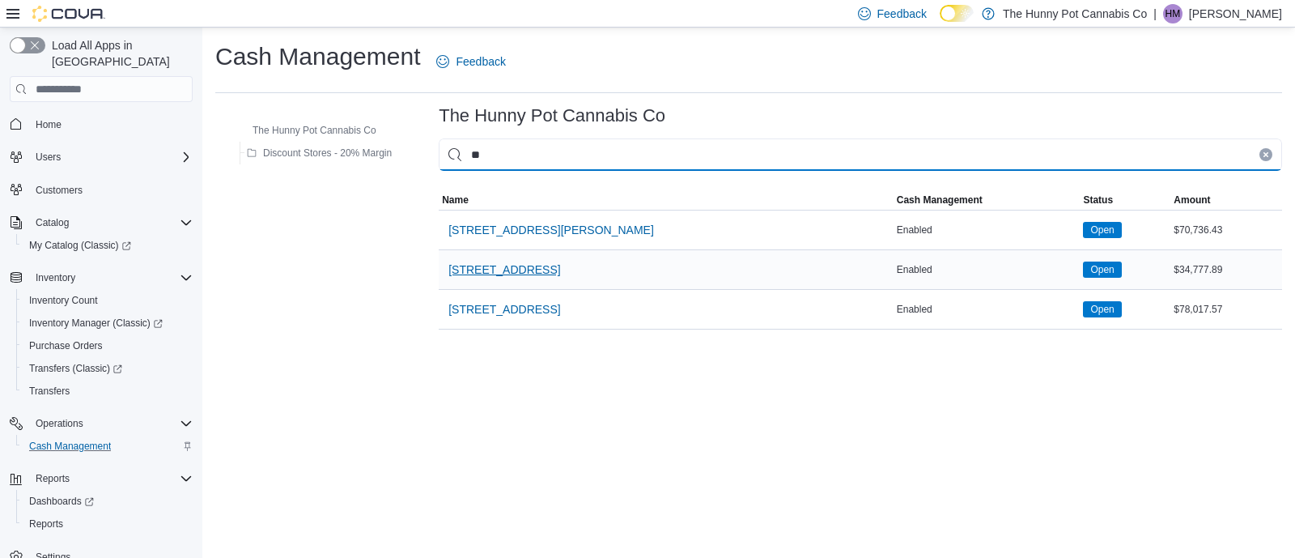
type input "**"
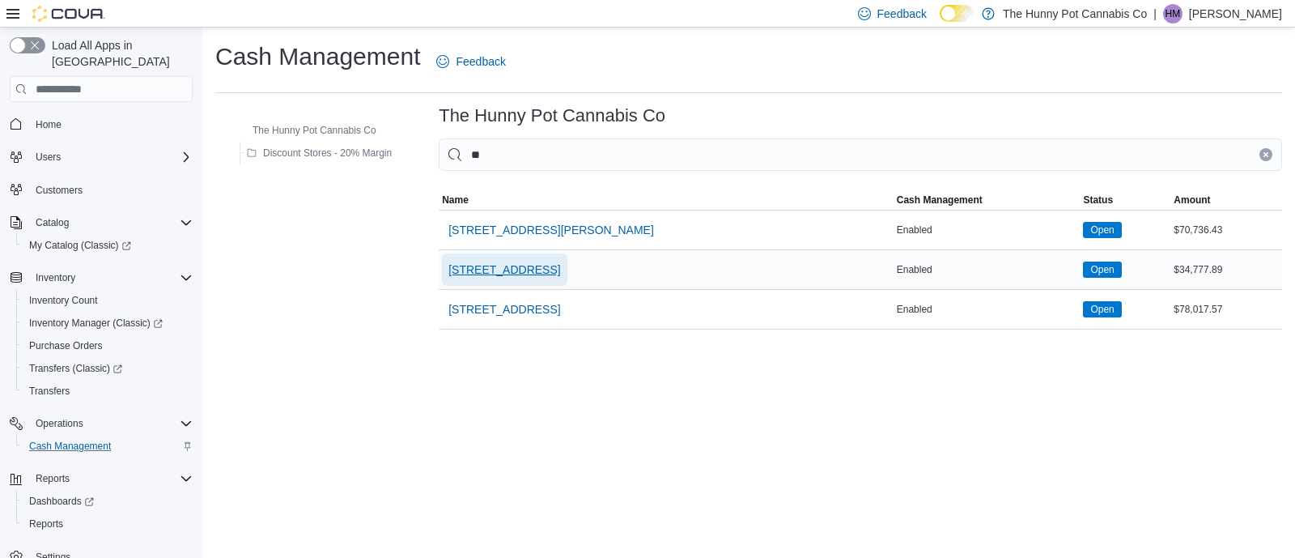
click at [485, 278] on span "[STREET_ADDRESS]" at bounding box center [504, 269] width 112 height 32
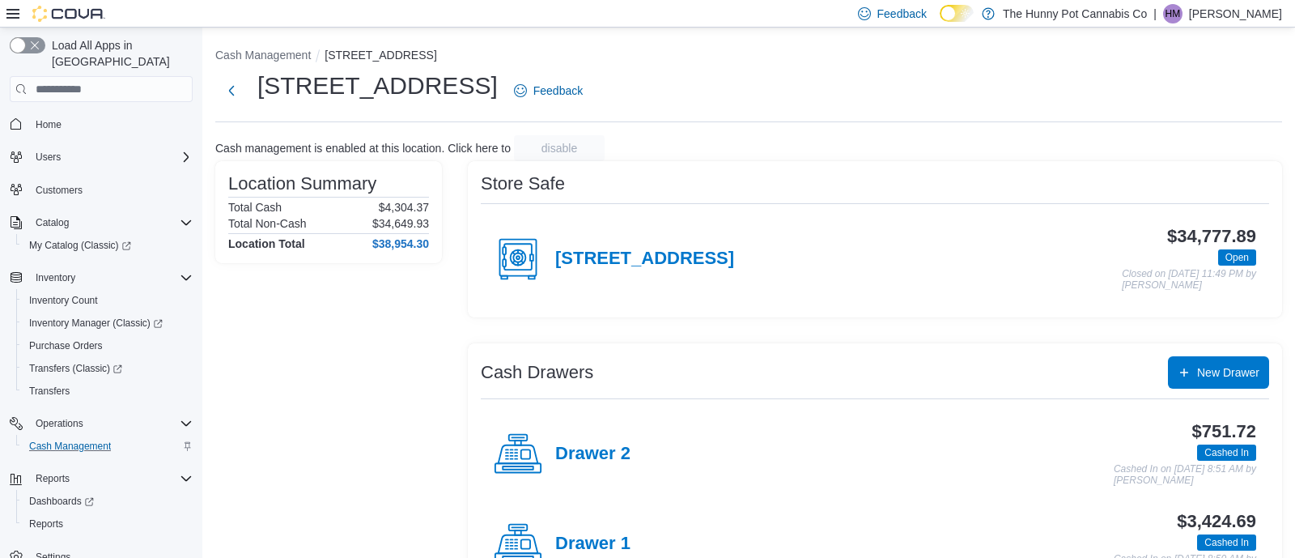
click at [599, 523] on div "Drawer 1" at bounding box center [562, 543] width 137 height 49
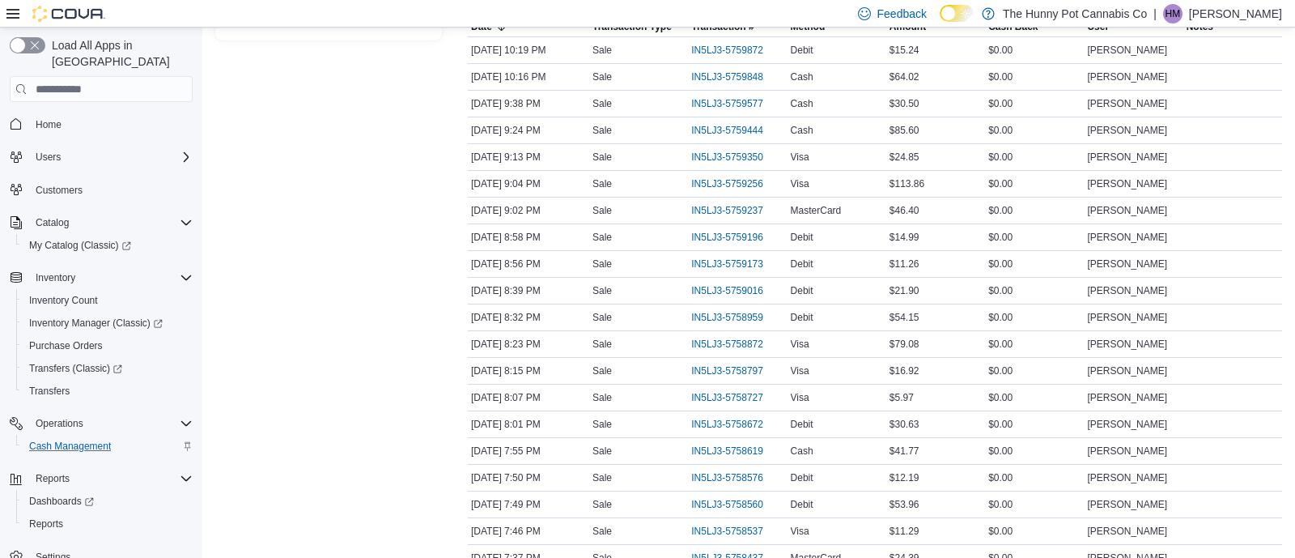
scroll to position [314, 0]
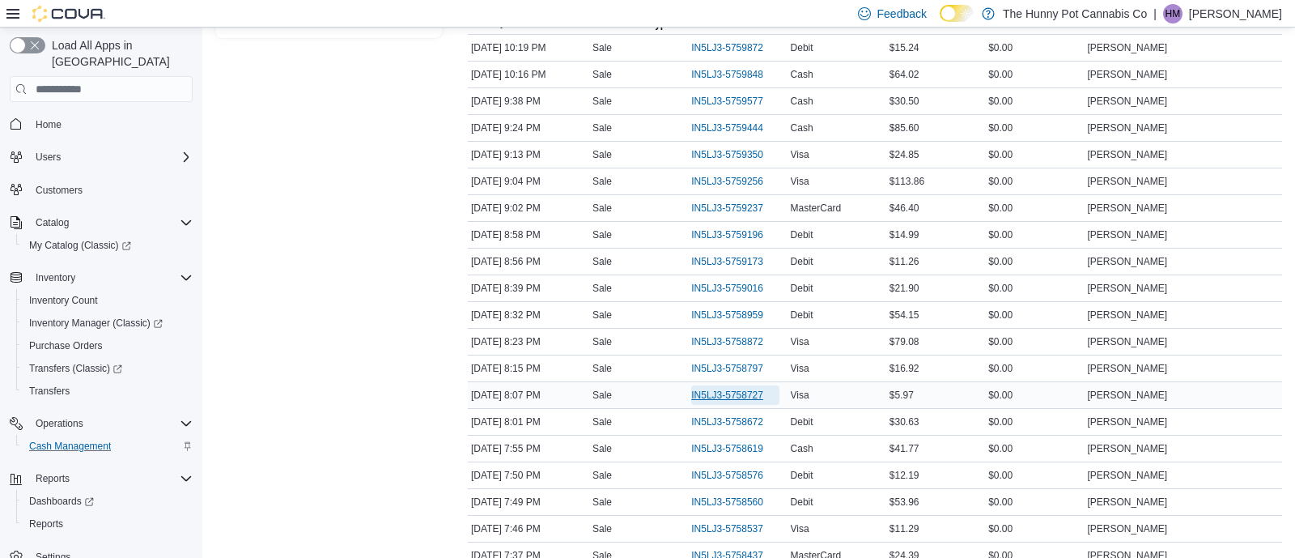
click at [719, 388] on span "IN5LJ3-5758727" at bounding box center [727, 394] width 72 height 13
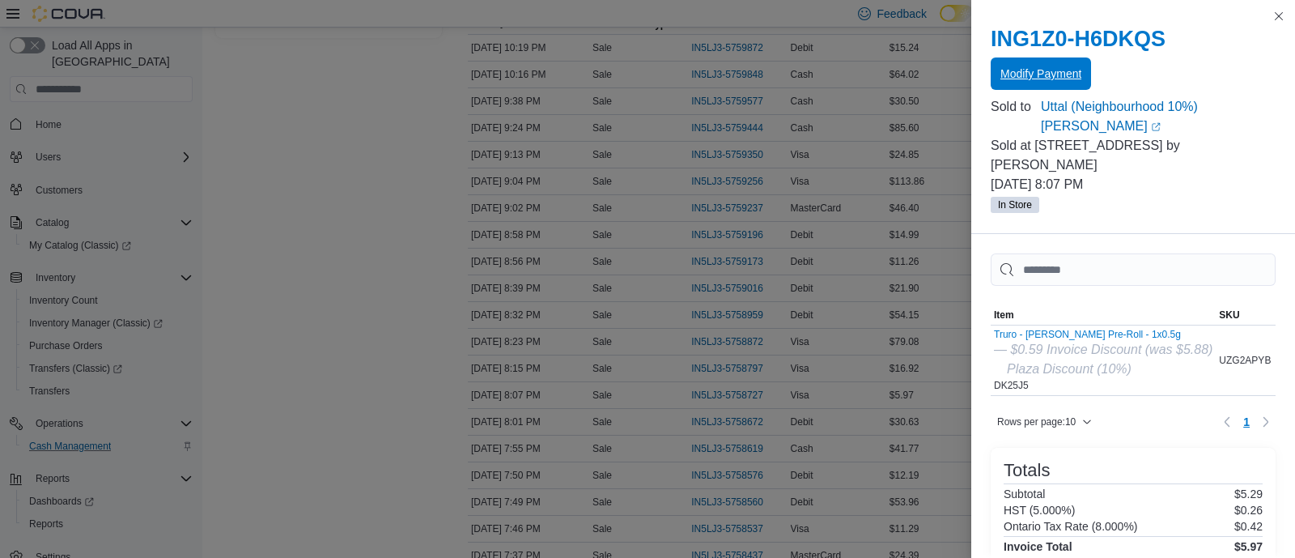
click at [1066, 77] on span "Modify Payment" at bounding box center [1040, 74] width 81 height 16
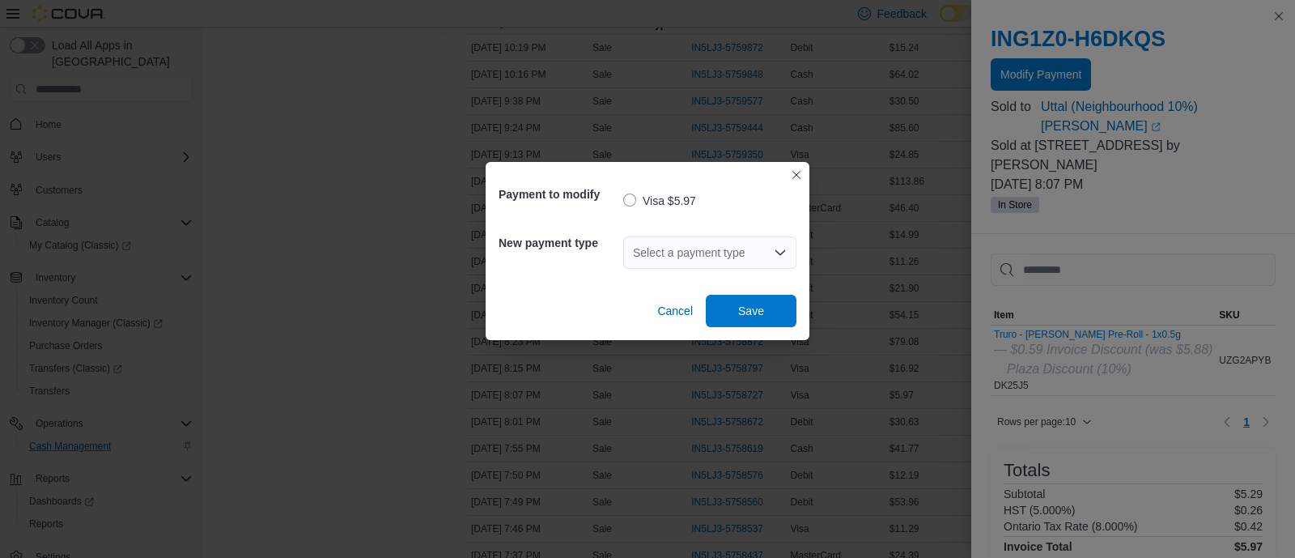
click at [743, 270] on div "Select a payment type" at bounding box center [709, 253] width 173 height 52
click at [728, 254] on div "Select a payment type" at bounding box center [709, 252] width 173 height 32
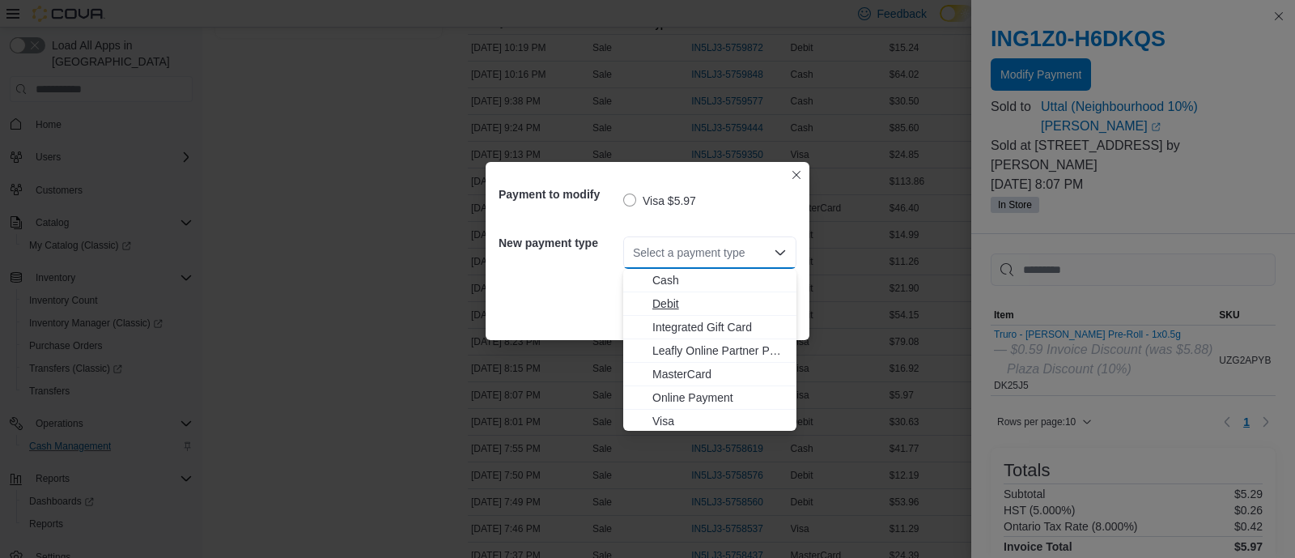
click at [678, 307] on span "Debit" at bounding box center [719, 303] width 134 height 16
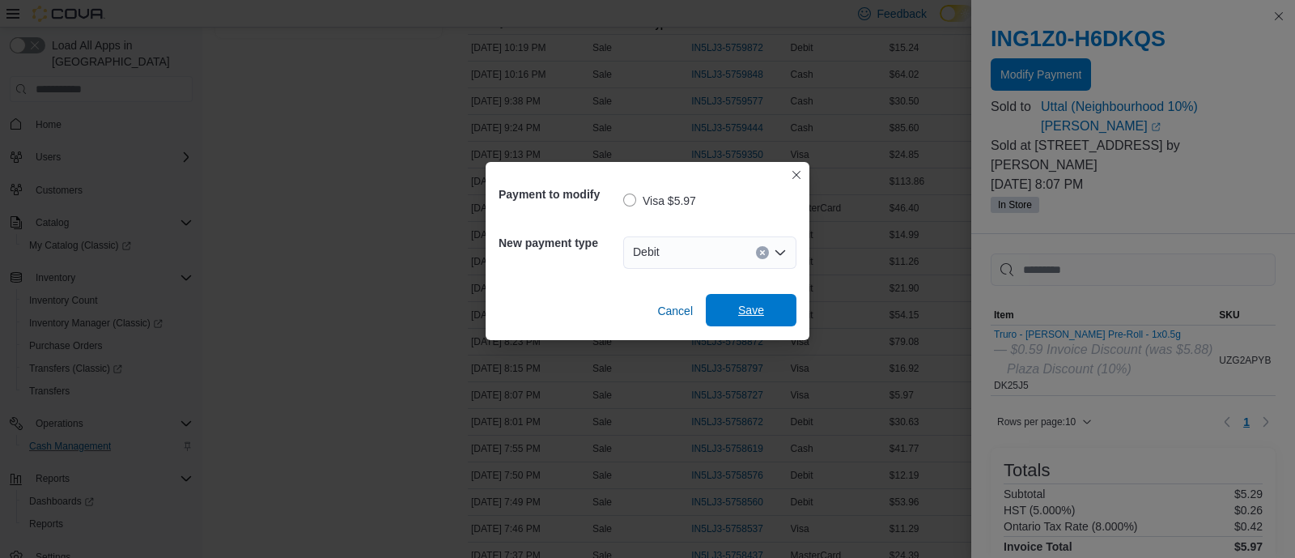
click at [753, 307] on span "Save" at bounding box center [751, 310] width 26 height 16
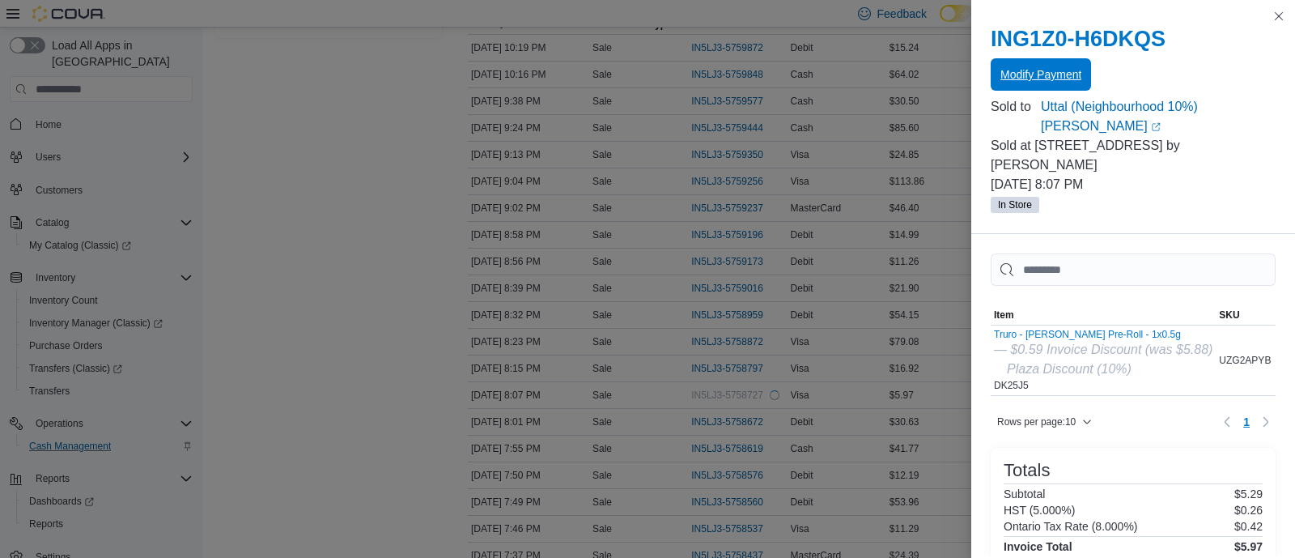
scroll to position [0, 0]
click at [990, 58] on button "Modify Payment" at bounding box center [1040, 74] width 100 height 32
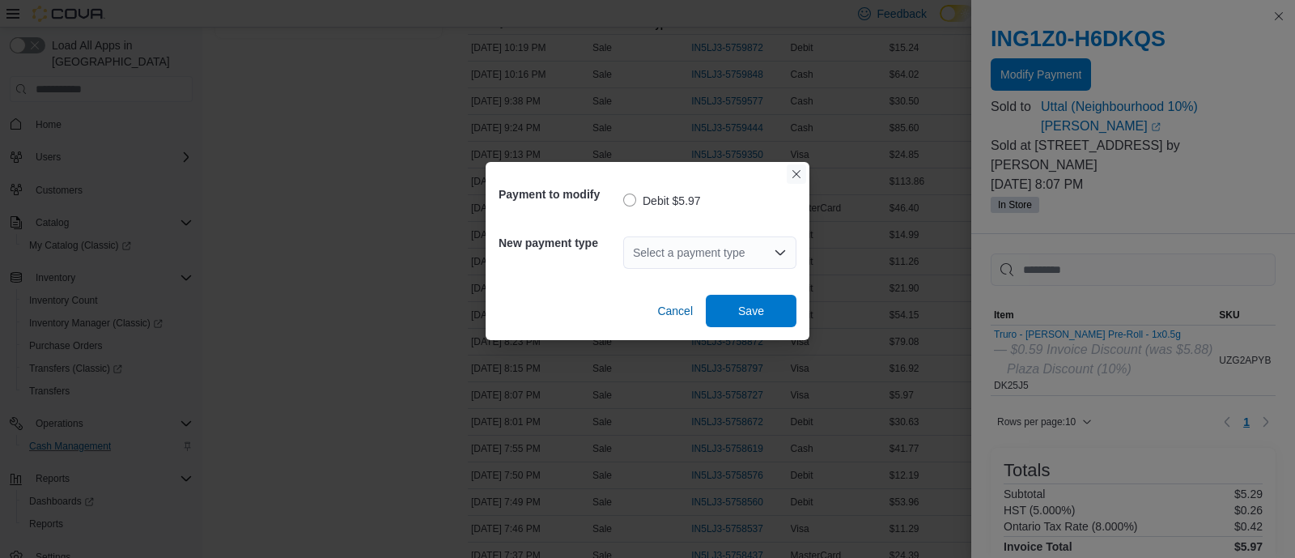
click at [789, 172] on button "Closes this modal window" at bounding box center [795, 173] width 19 height 19
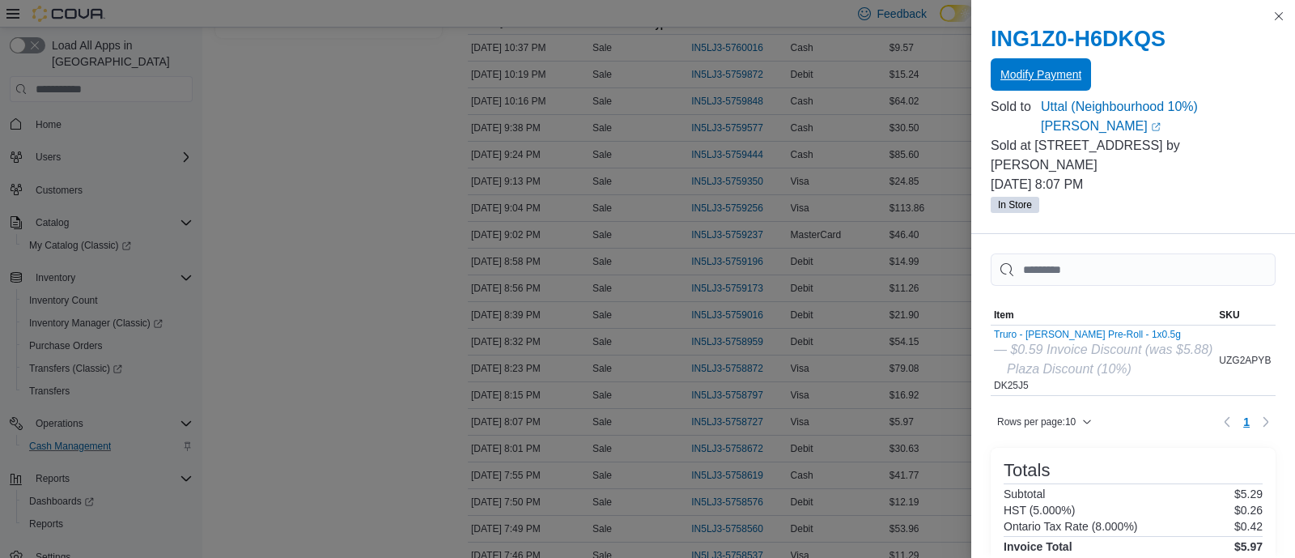
scroll to position [267, 0]
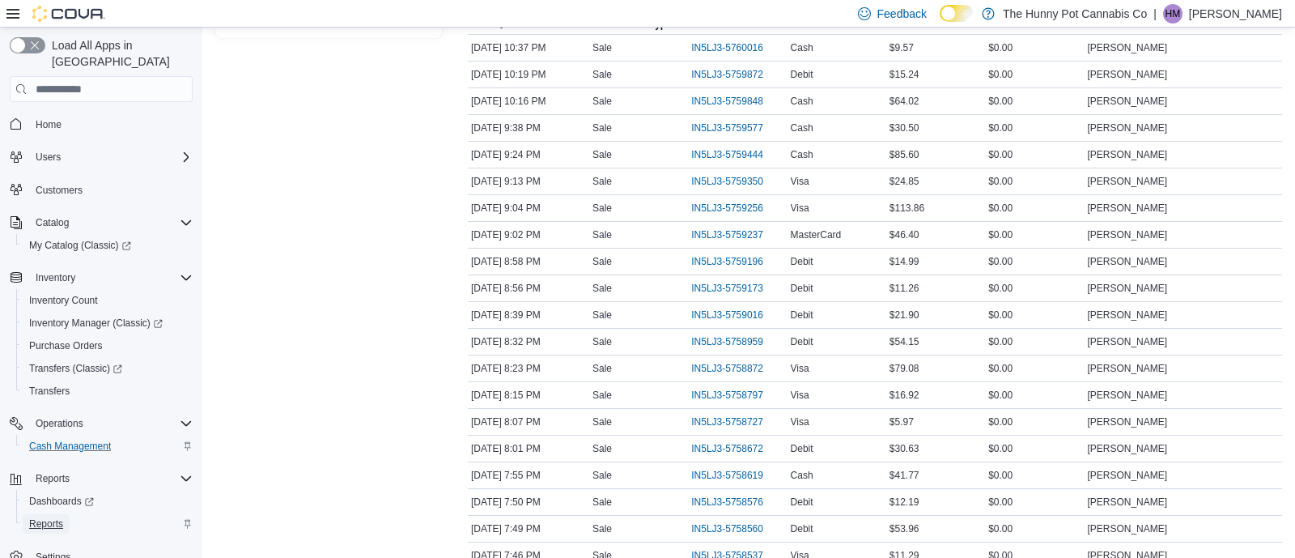
click at [39, 517] on span "Reports" at bounding box center [46, 523] width 34 height 13
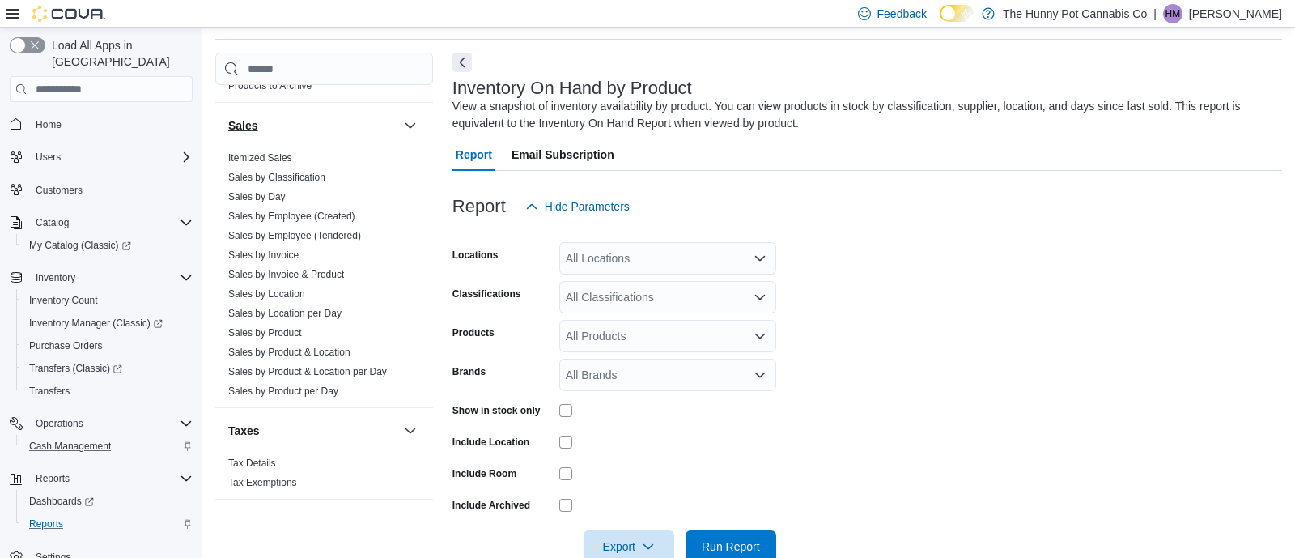
scroll to position [880, 0]
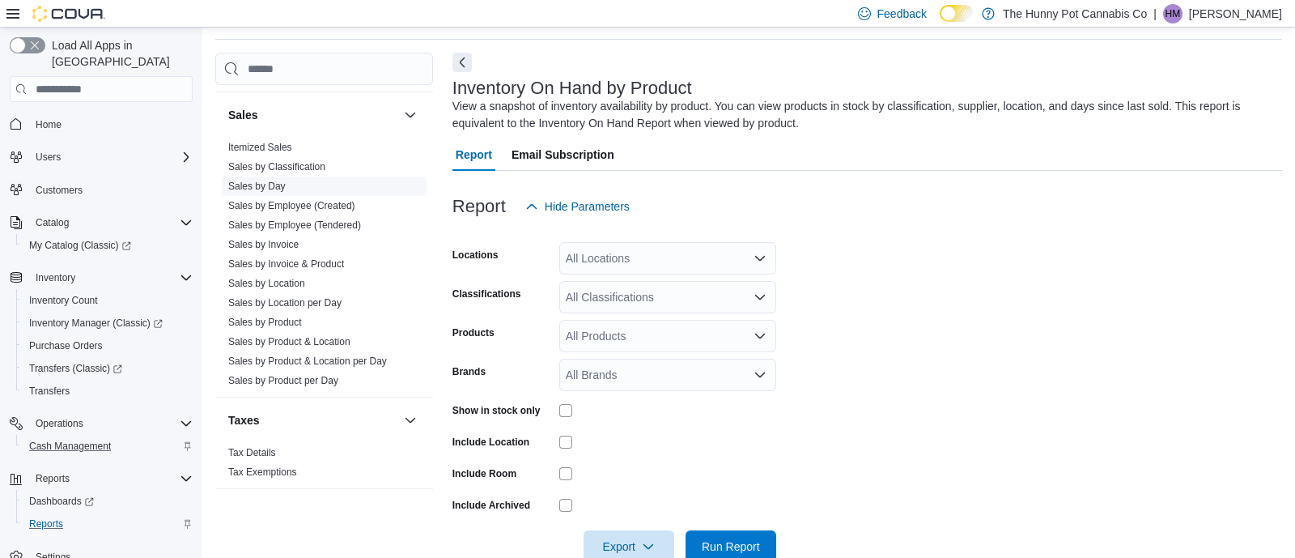
click at [303, 221] on link "Sales by Employee (Tendered)" at bounding box center [294, 224] width 133 height 11
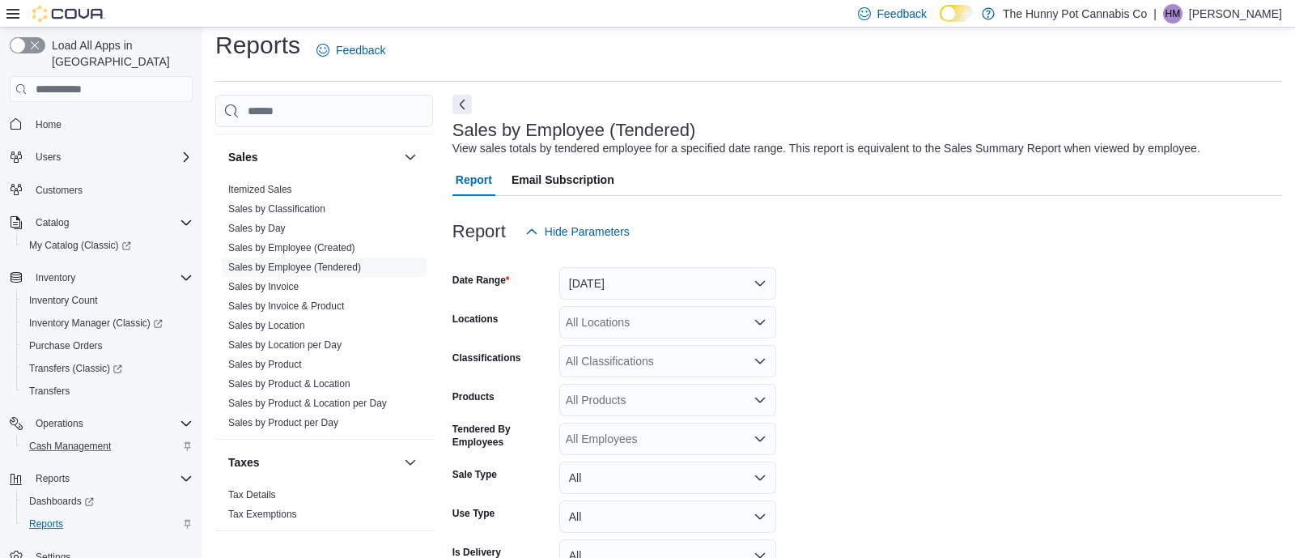
scroll to position [36, 0]
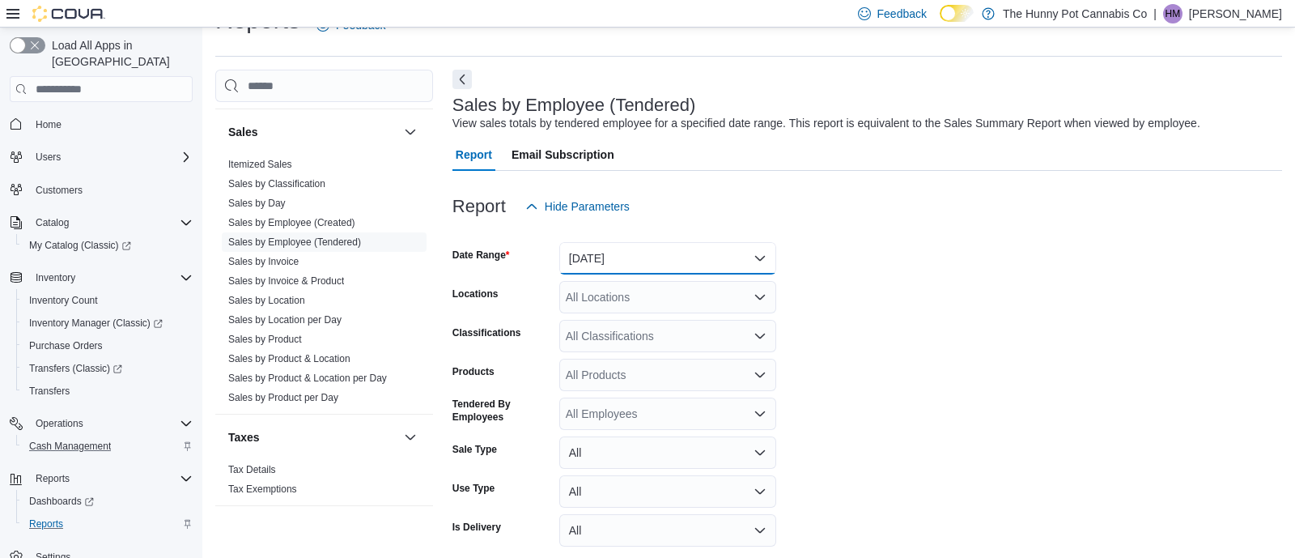
click at [600, 265] on button "[DATE]" at bounding box center [667, 258] width 217 height 32
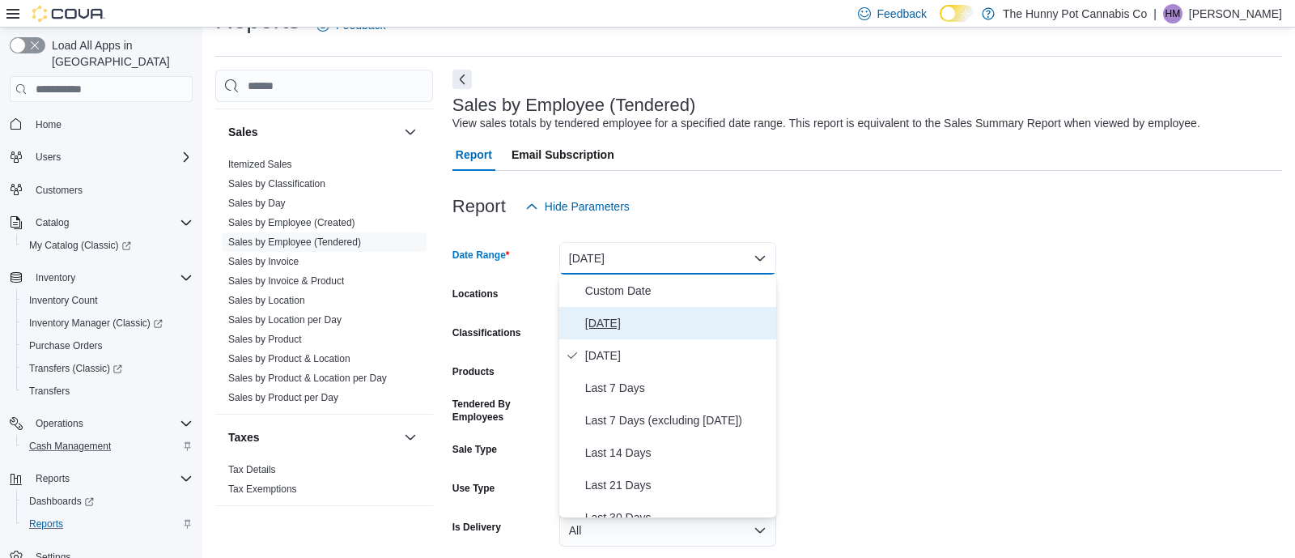
click at [591, 312] on button "[DATE]" at bounding box center [667, 323] width 217 height 32
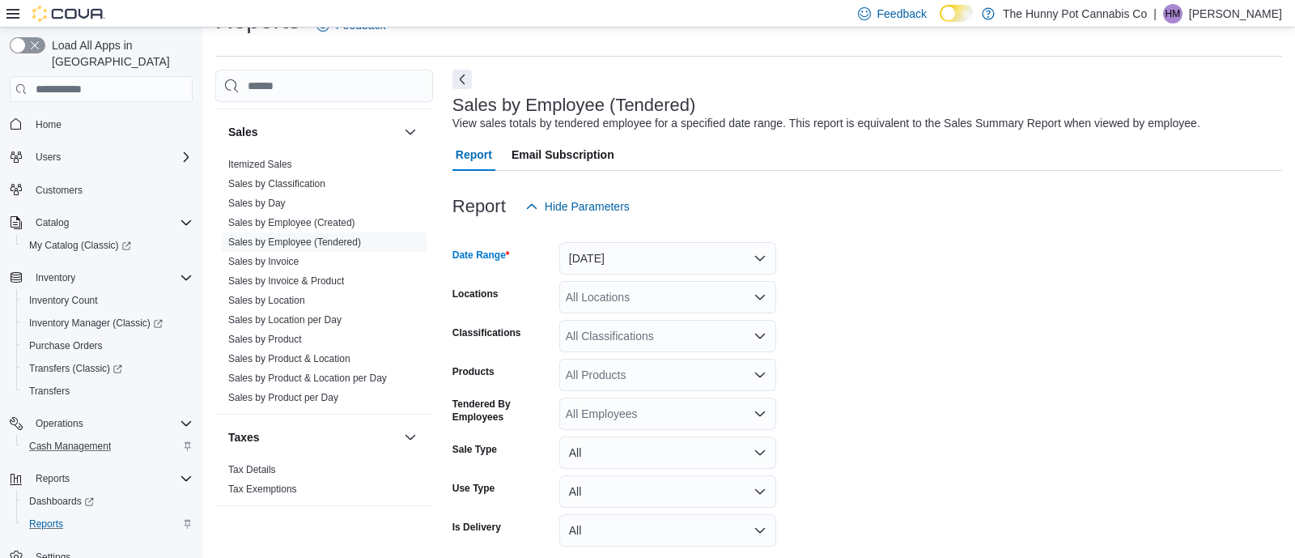
click at [588, 304] on div "All Locations" at bounding box center [667, 297] width 217 height 32
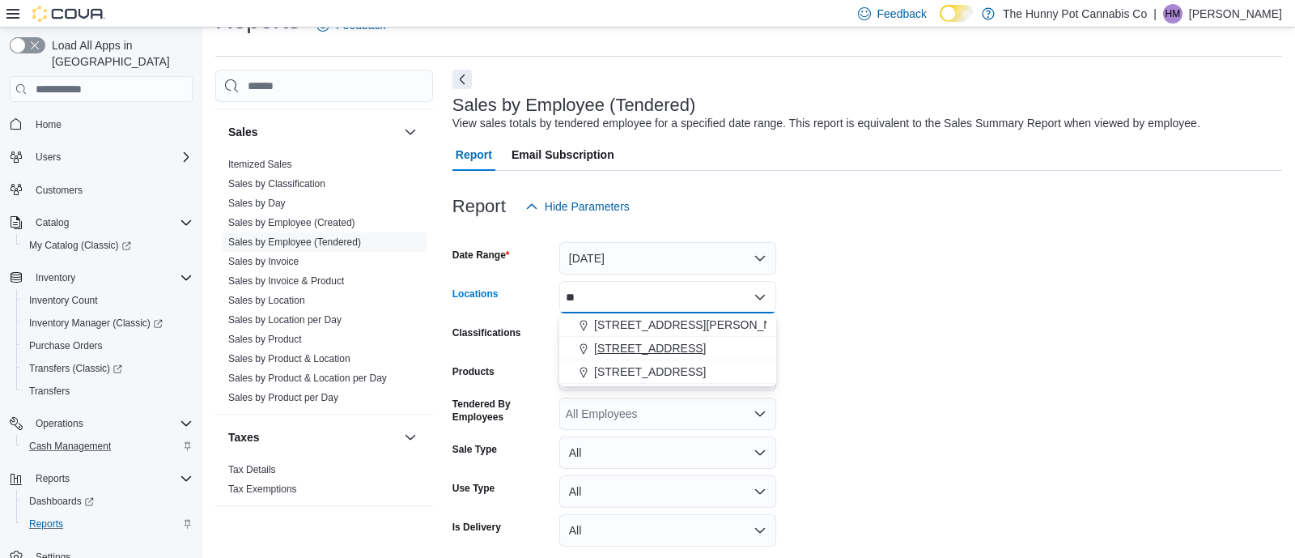
type input "**"
click at [606, 346] on span "[STREET_ADDRESS]" at bounding box center [650, 348] width 112 height 16
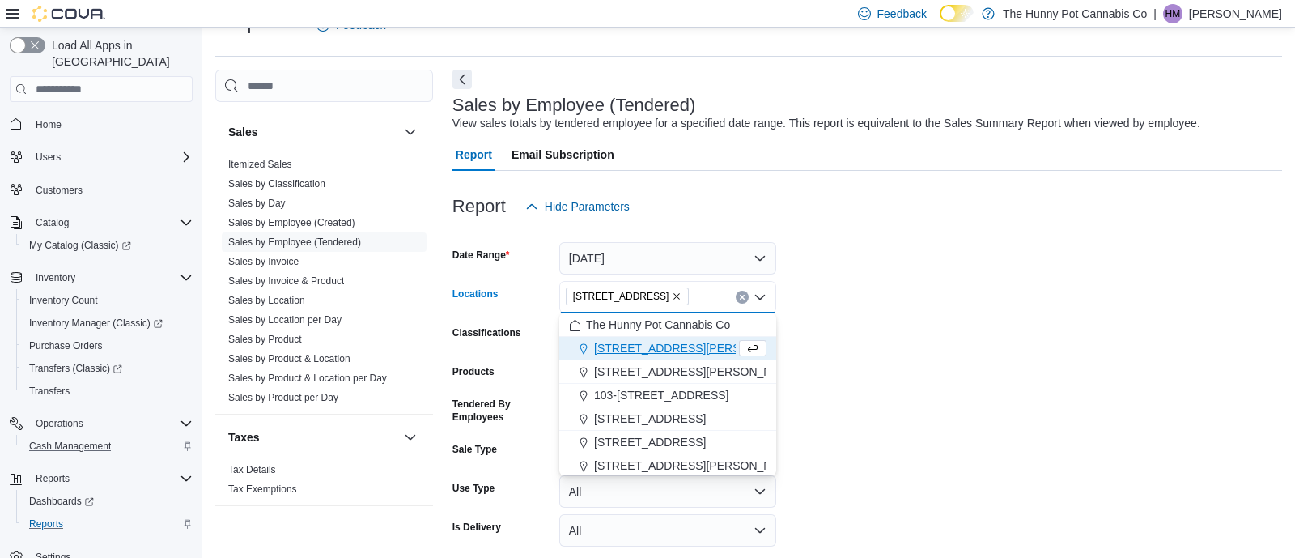
click at [929, 226] on div at bounding box center [866, 232] width 829 height 19
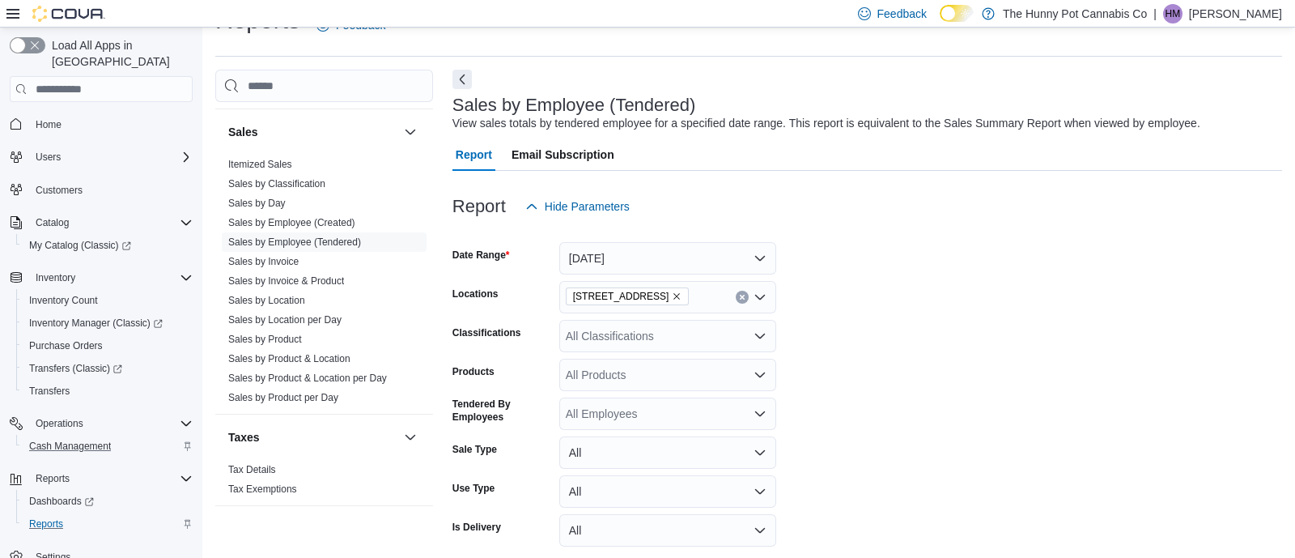
scroll to position [103, 0]
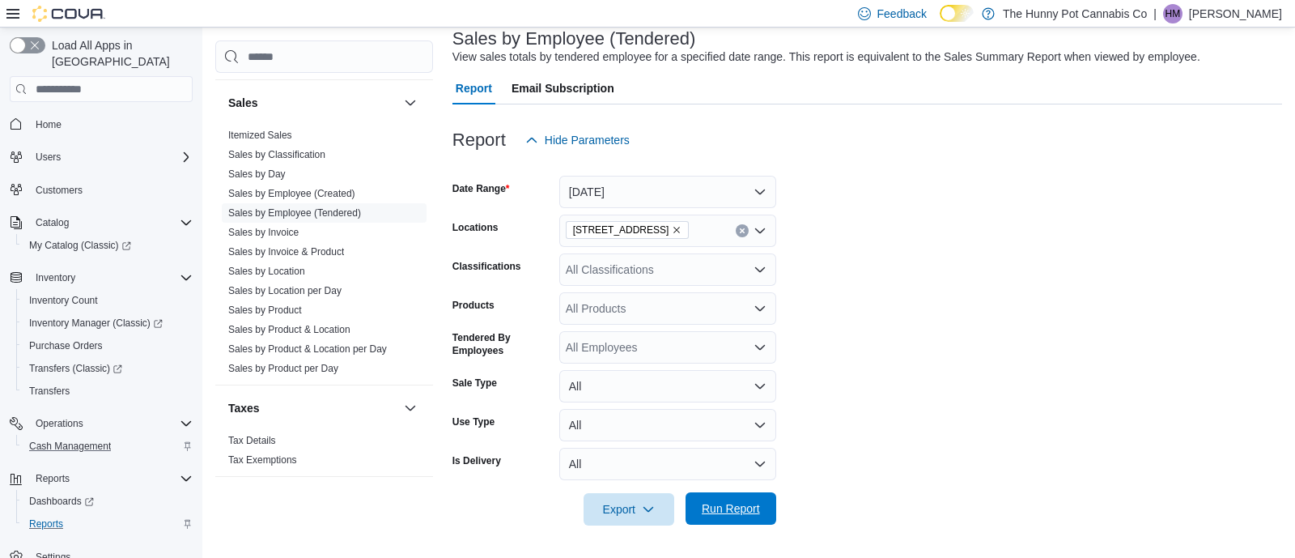
click at [747, 509] on span "Run Report" at bounding box center [731, 508] width 58 height 16
click at [712, 515] on span "Run Report" at bounding box center [731, 508] width 58 height 16
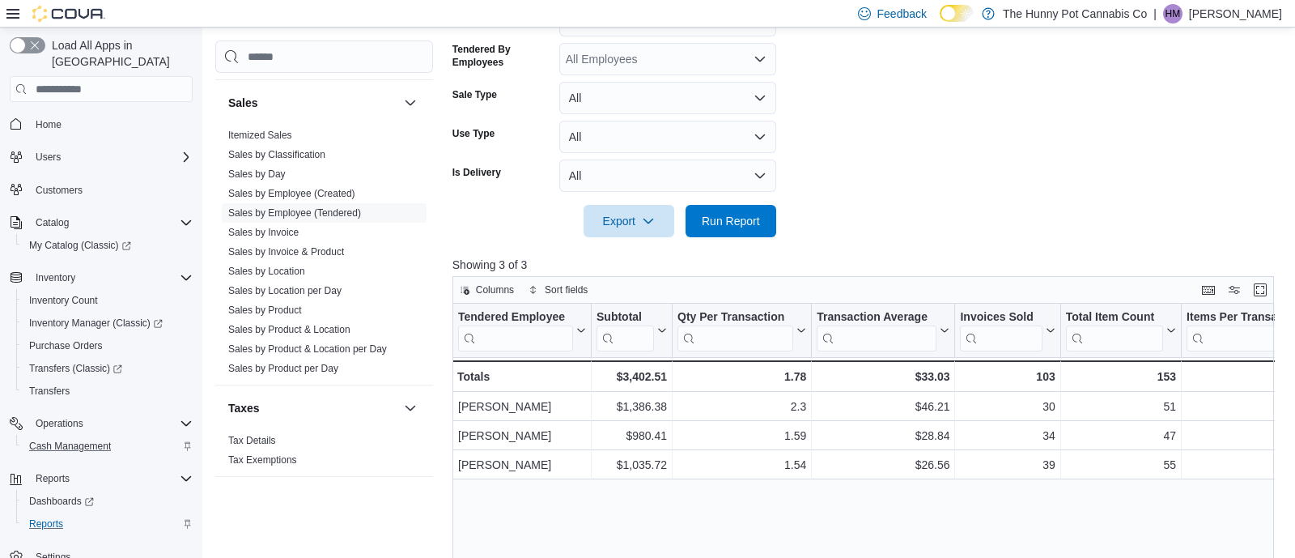
scroll to position [414, 0]
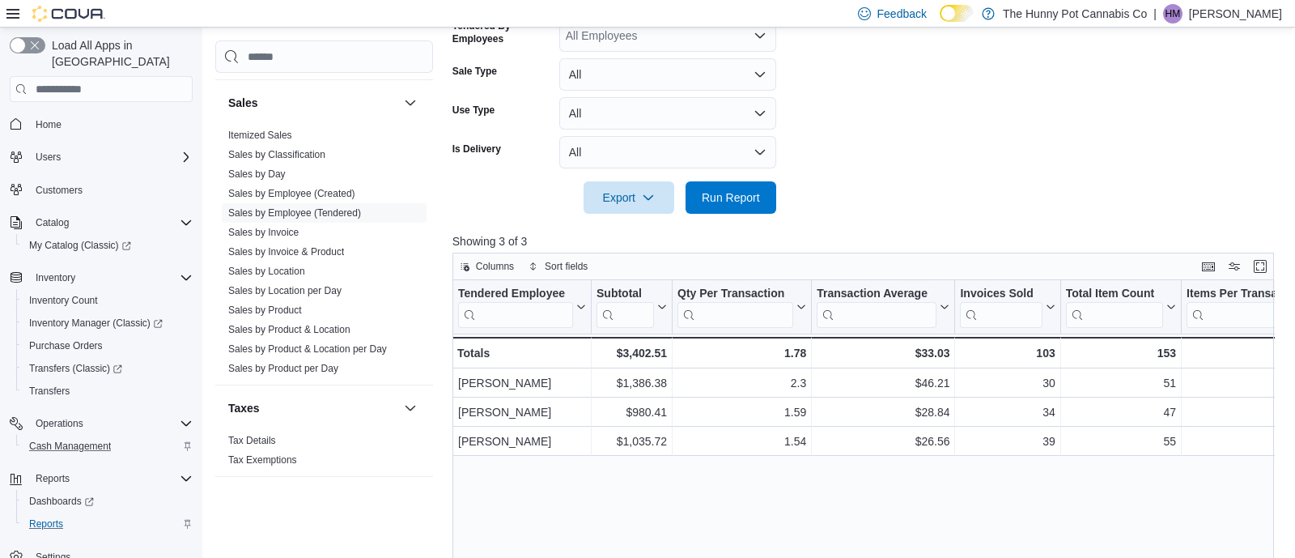
click at [768, 179] on div at bounding box center [866, 174] width 829 height 13
click at [754, 188] on span "Run Report" at bounding box center [730, 196] width 71 height 32
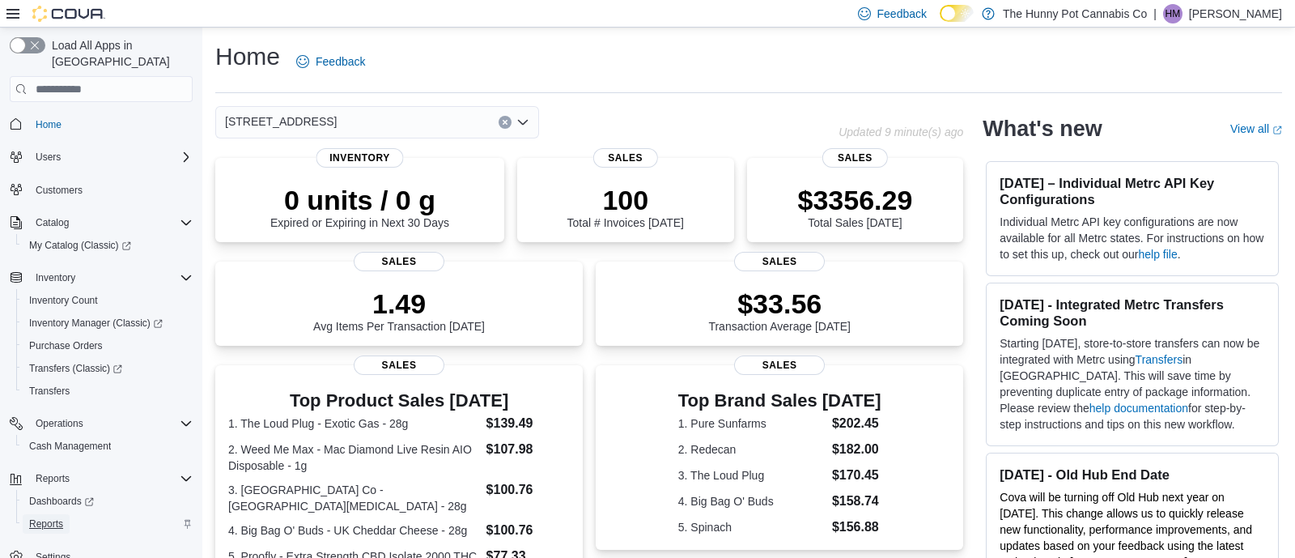
click at [40, 517] on span "Reports" at bounding box center [46, 523] width 34 height 13
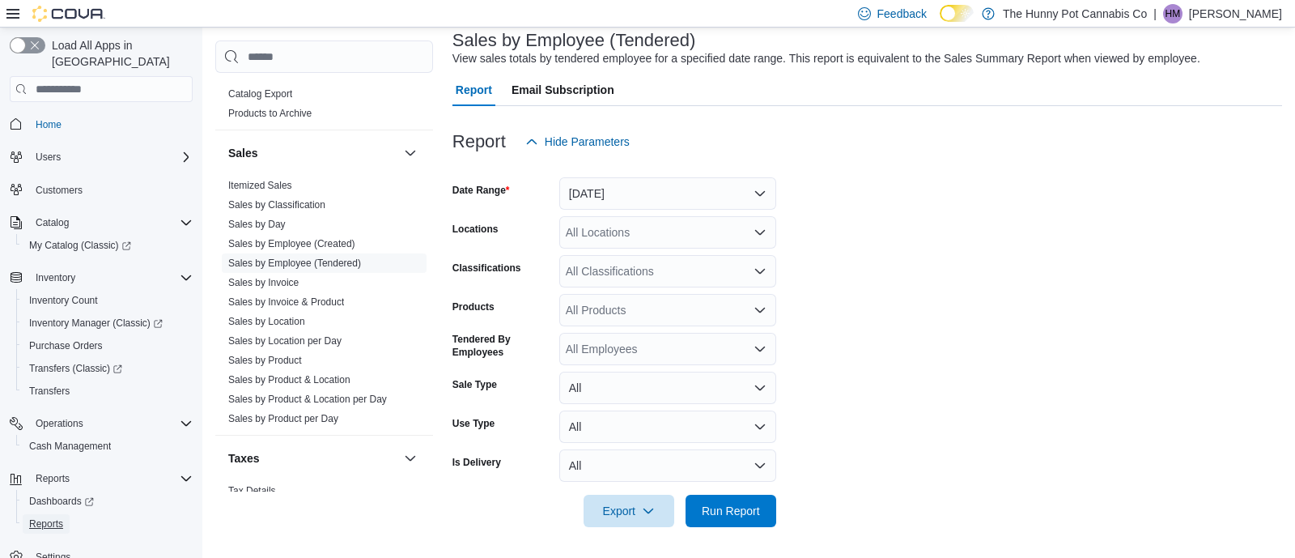
scroll to position [880, 0]
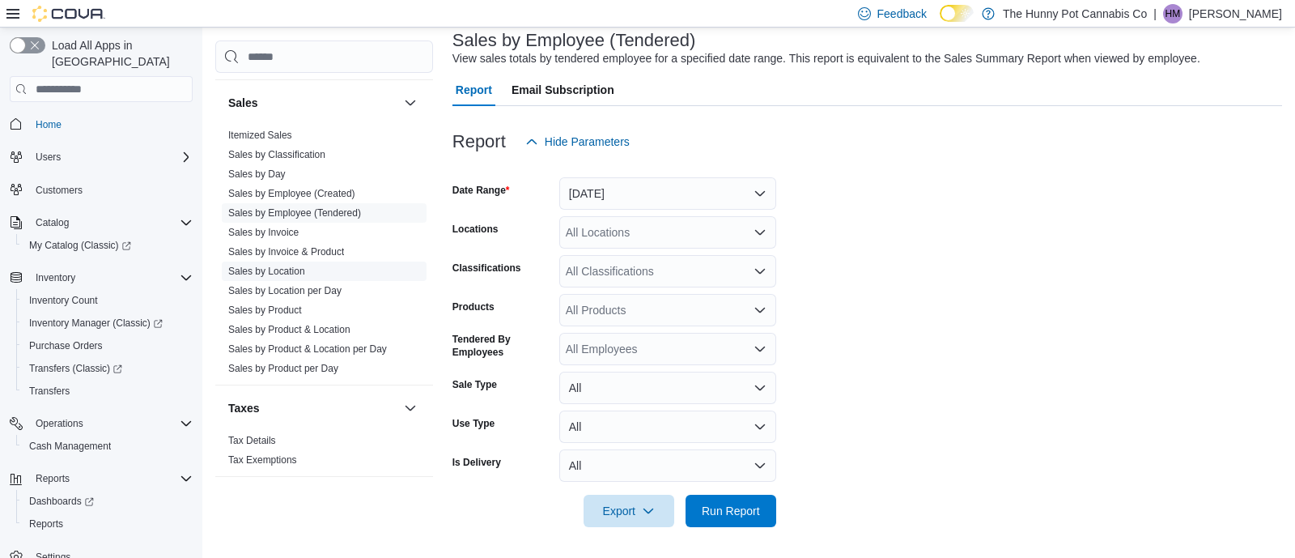
click at [284, 268] on link "Sales by Location" at bounding box center [266, 270] width 77 height 11
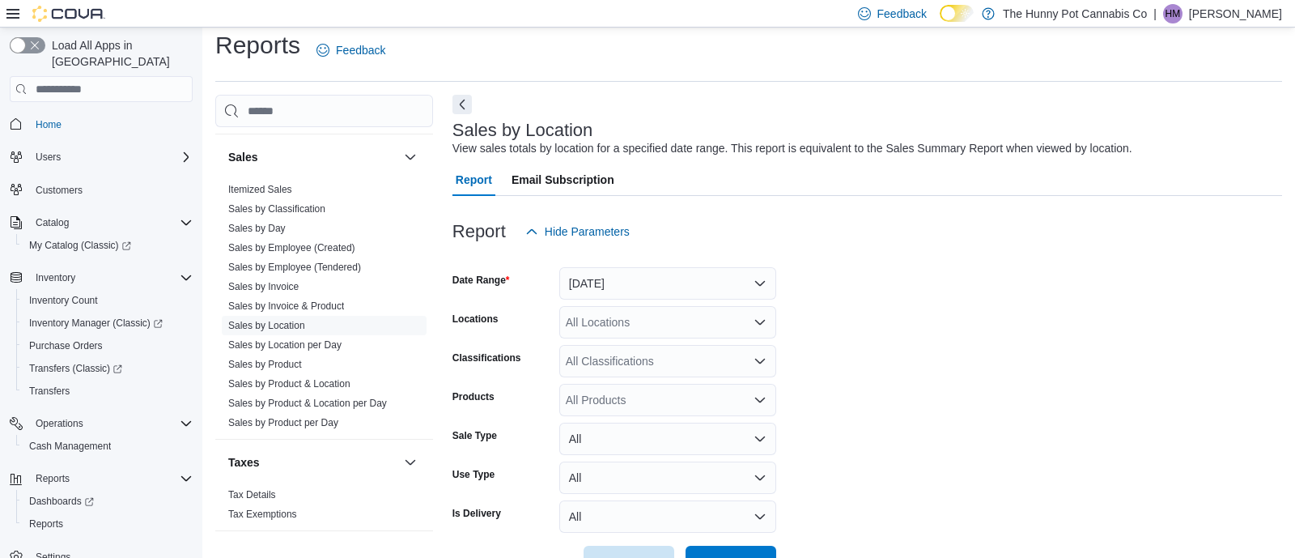
scroll to position [36, 0]
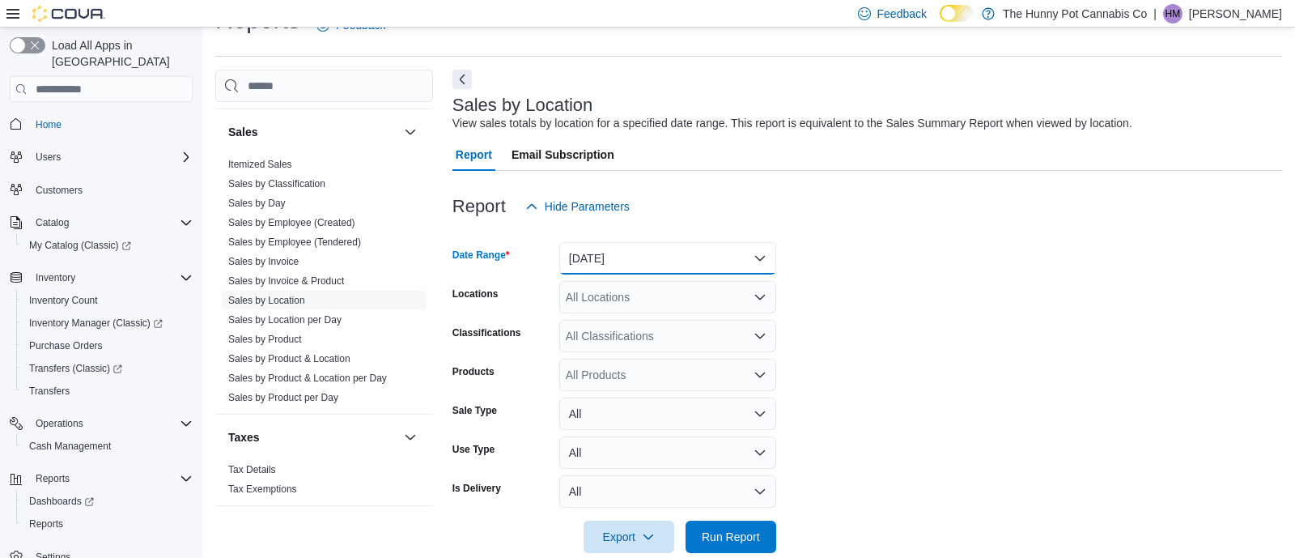
click at [634, 261] on button "[DATE]" at bounding box center [667, 258] width 217 height 32
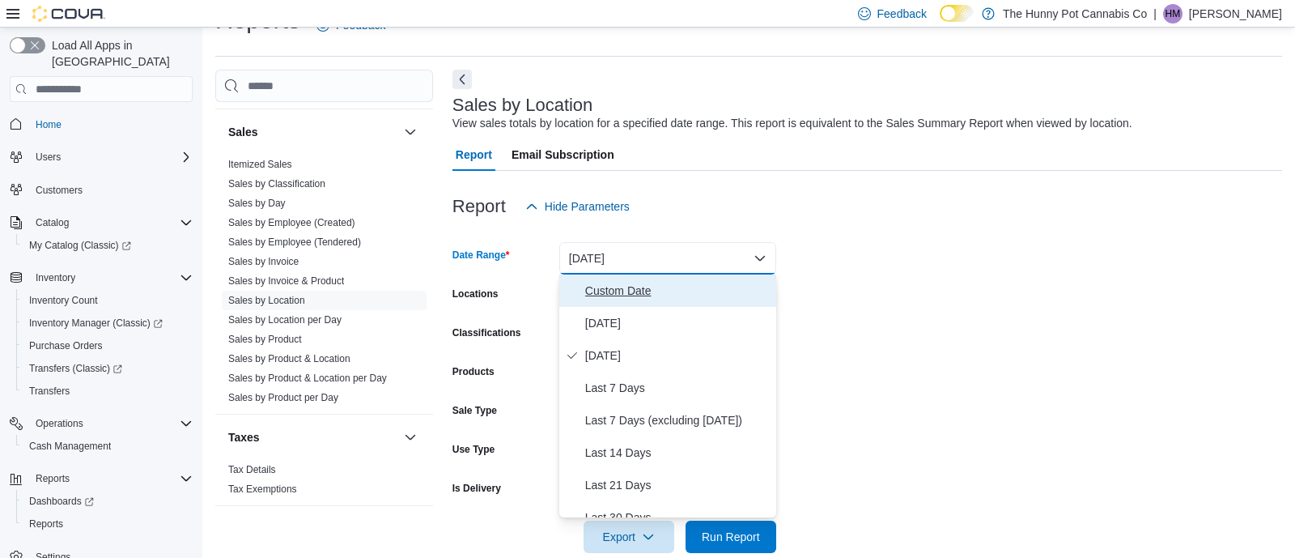
click at [579, 303] on button "Custom Date" at bounding box center [667, 290] width 217 height 32
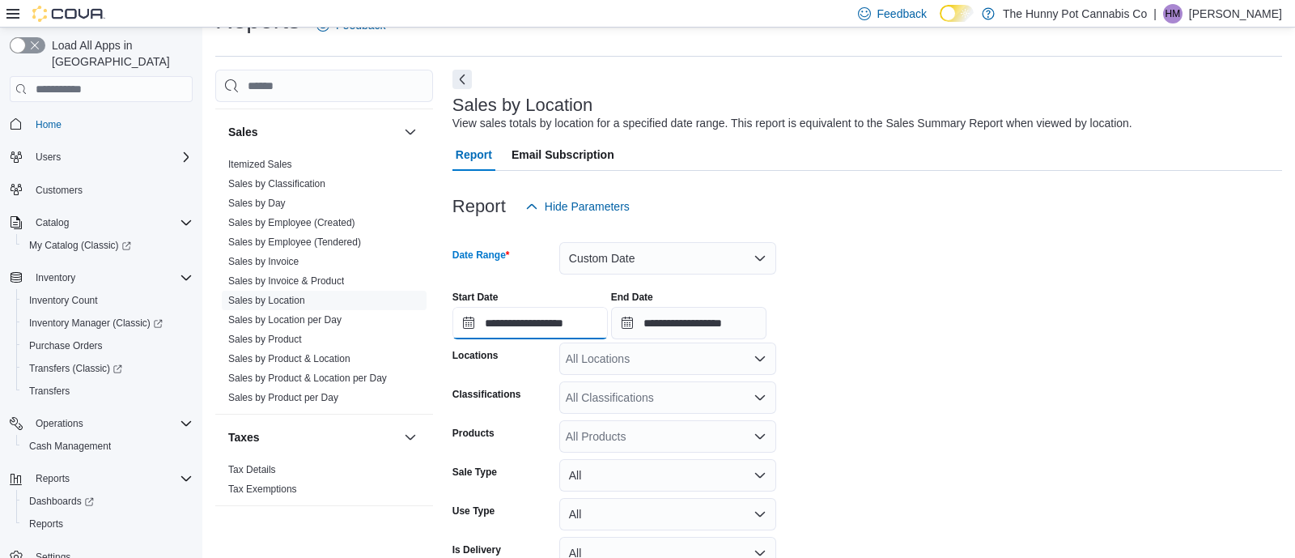
click at [574, 317] on input "**********" at bounding box center [529, 323] width 155 height 32
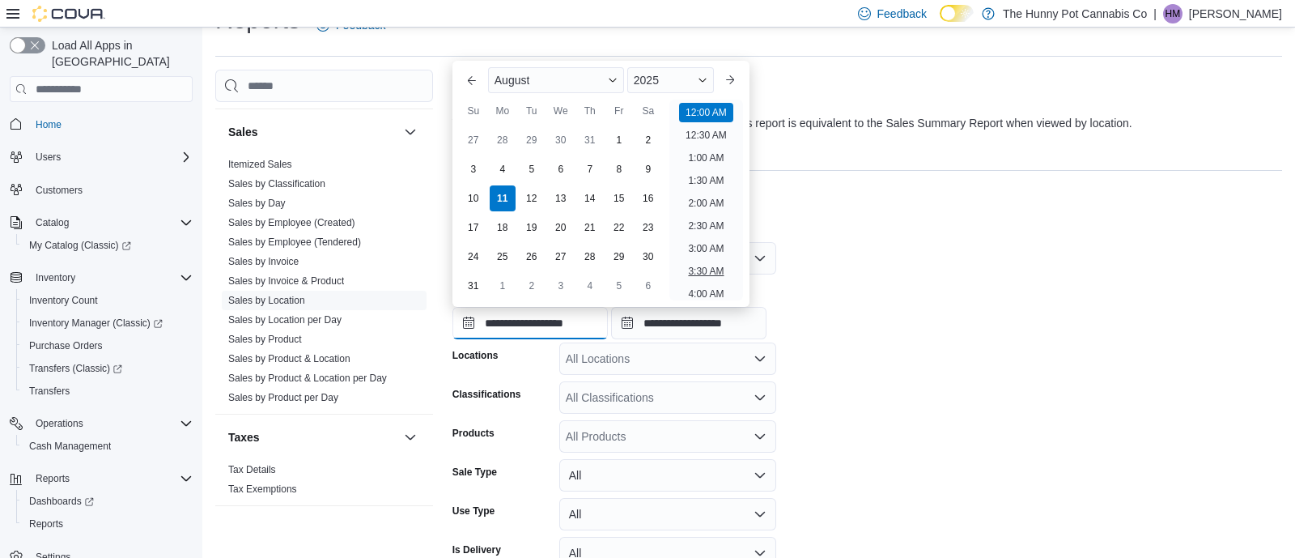
scroll to position [889, 0]
click at [702, 221] on li "10:00 PM" at bounding box center [706, 219] width 54 height 19
type input "**********"
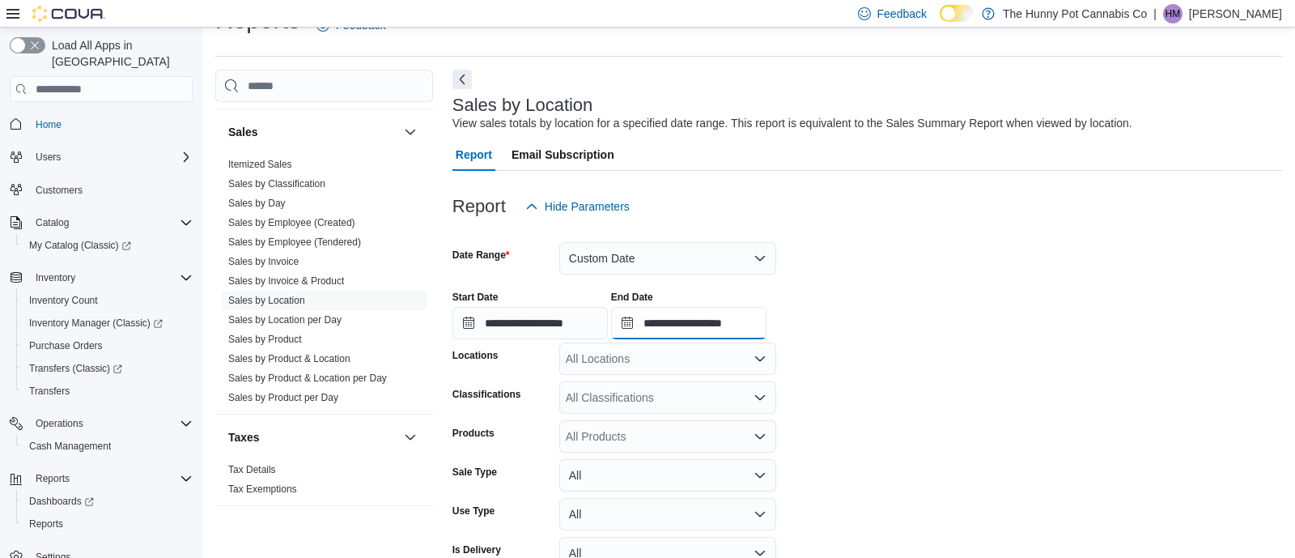
click at [766, 321] on input "**********" at bounding box center [688, 323] width 155 height 32
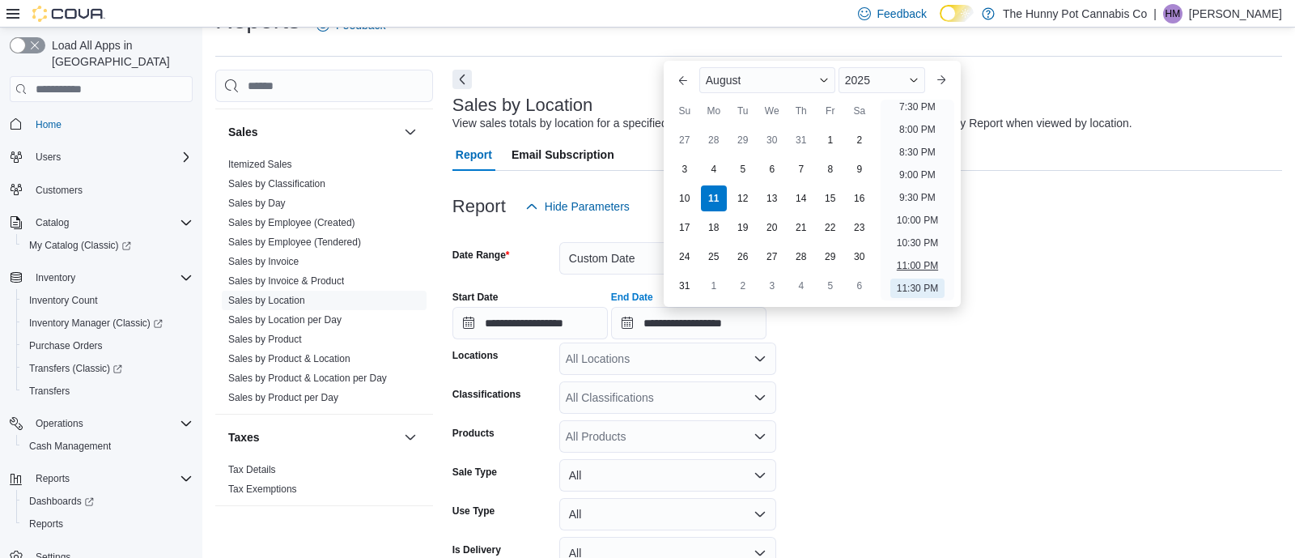
click at [922, 259] on li "11:00 PM" at bounding box center [917, 265] width 54 height 19
type input "**********"
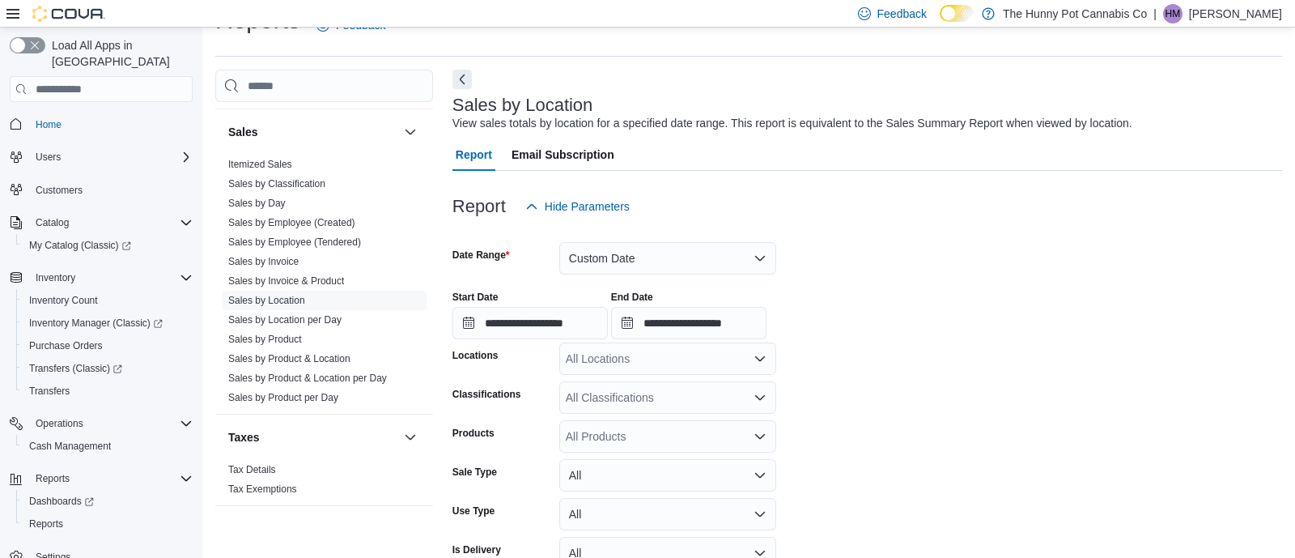
click at [700, 339] on div at bounding box center [866, 340] width 829 height 3
click at [632, 353] on div "All Locations" at bounding box center [667, 358] width 217 height 32
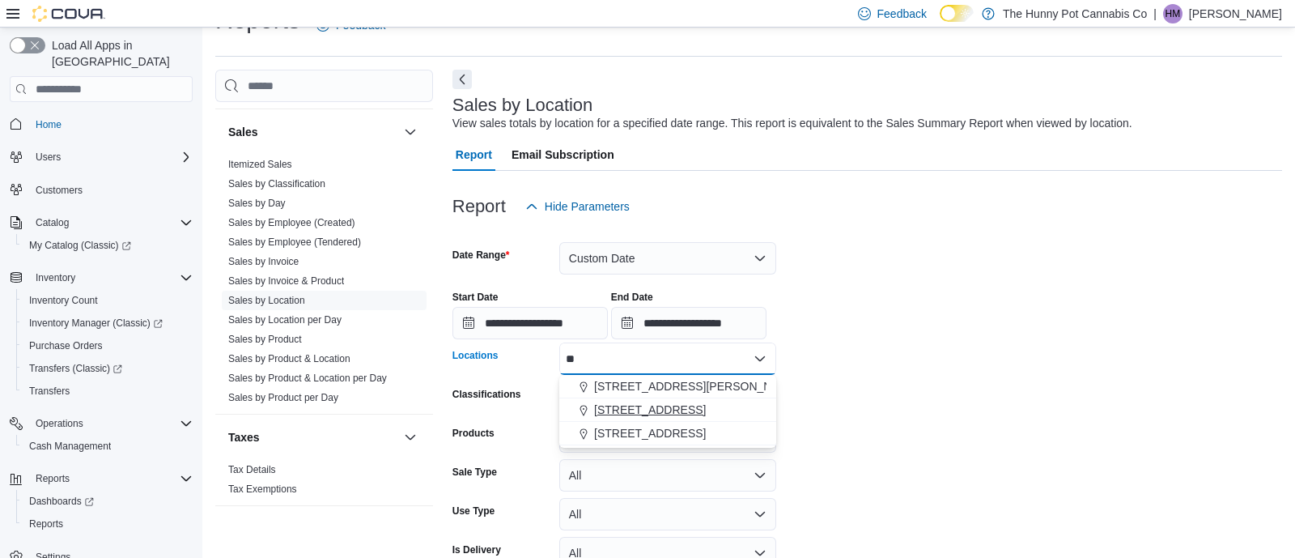
type input "**"
click at [669, 409] on div "[STREET_ADDRESS]" at bounding box center [667, 409] width 197 height 16
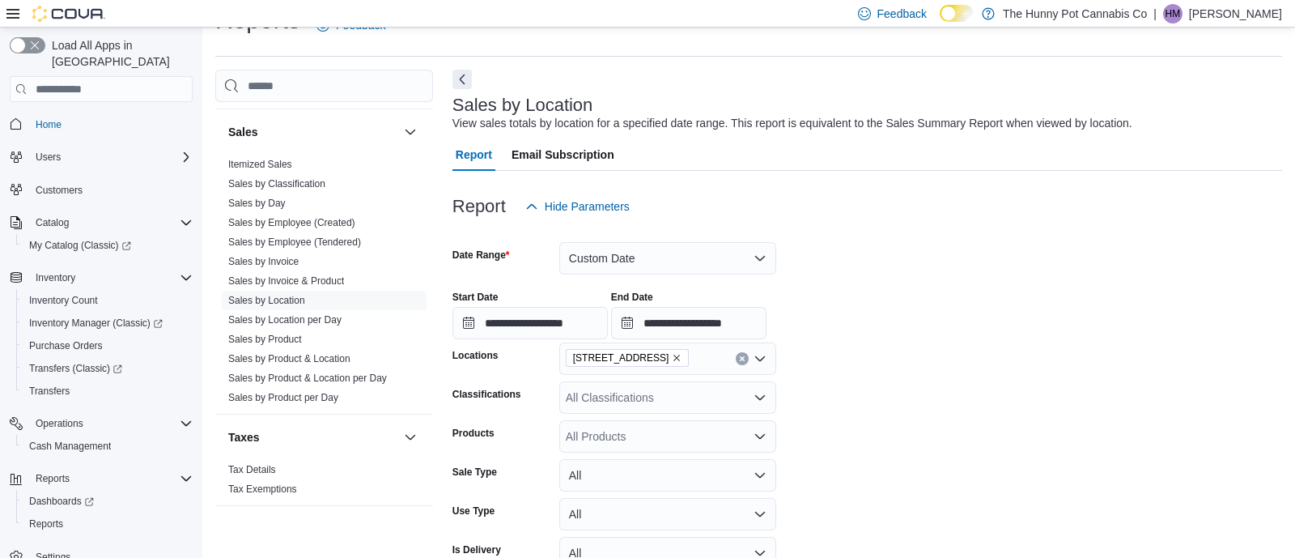
click at [922, 290] on div "**********" at bounding box center [866, 308] width 829 height 61
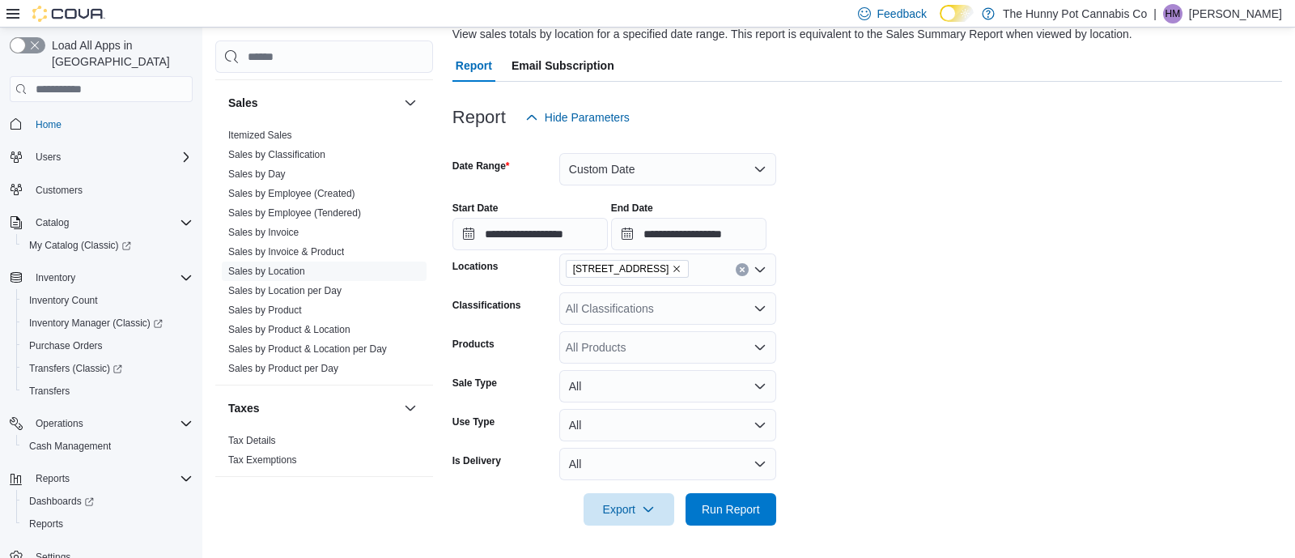
scroll to position [123, 0]
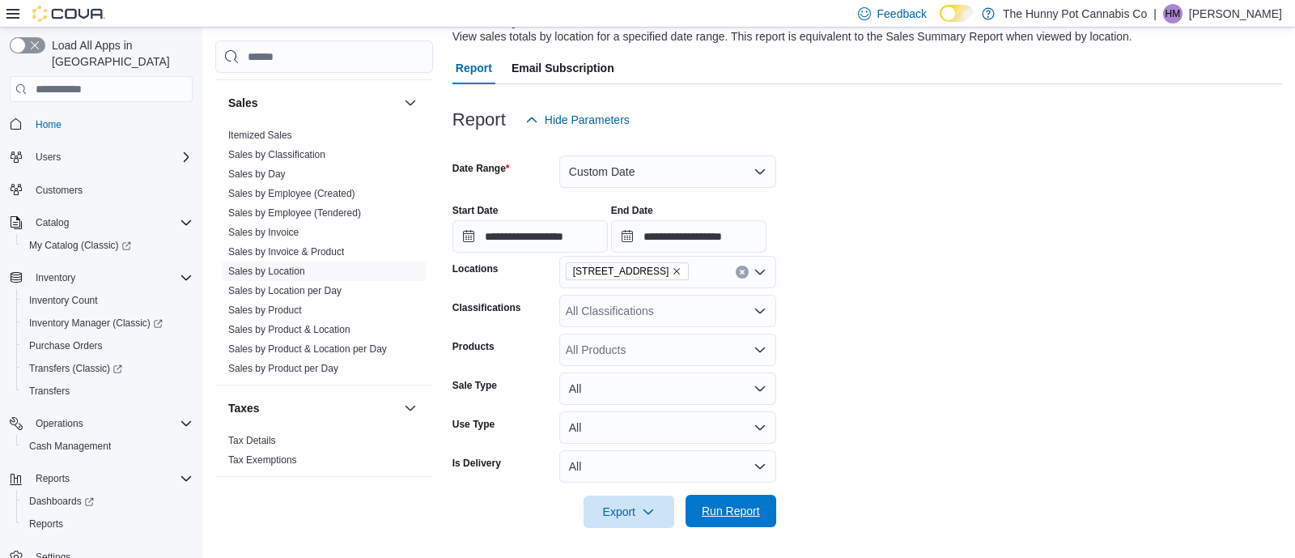
click at [723, 494] on form "**********" at bounding box center [866, 332] width 829 height 392
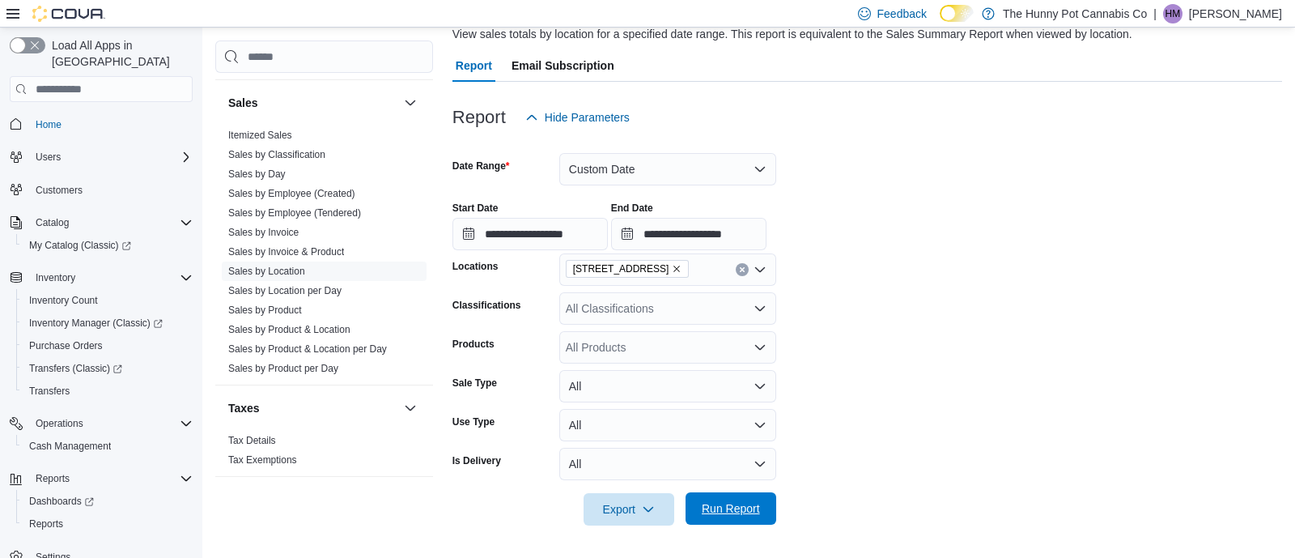
click at [731, 509] on span "Run Report" at bounding box center [731, 508] width 58 height 16
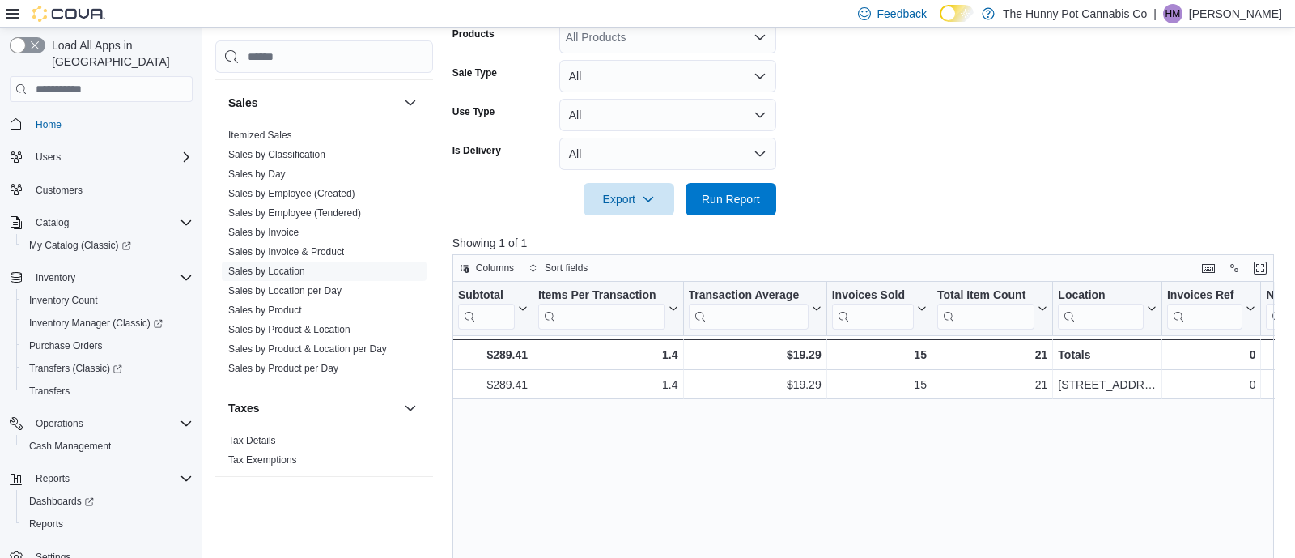
scroll to position [436, 0]
click at [50, 118] on span "Home" at bounding box center [49, 124] width 26 height 13
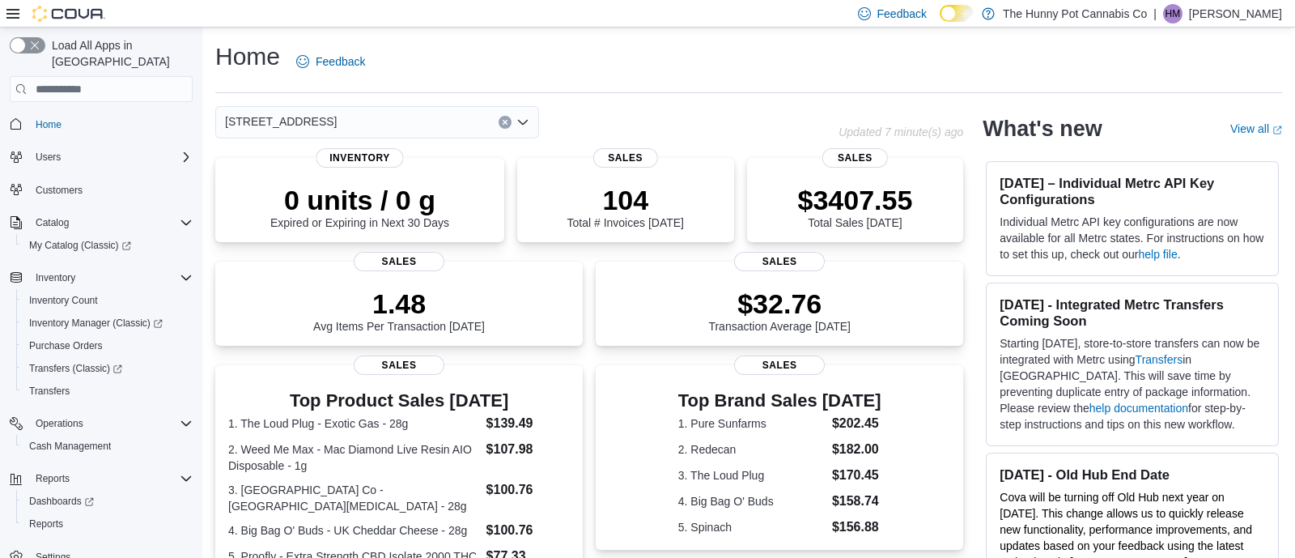
scroll to position [5, 0]
